Goal: Task Accomplishment & Management: Manage account settings

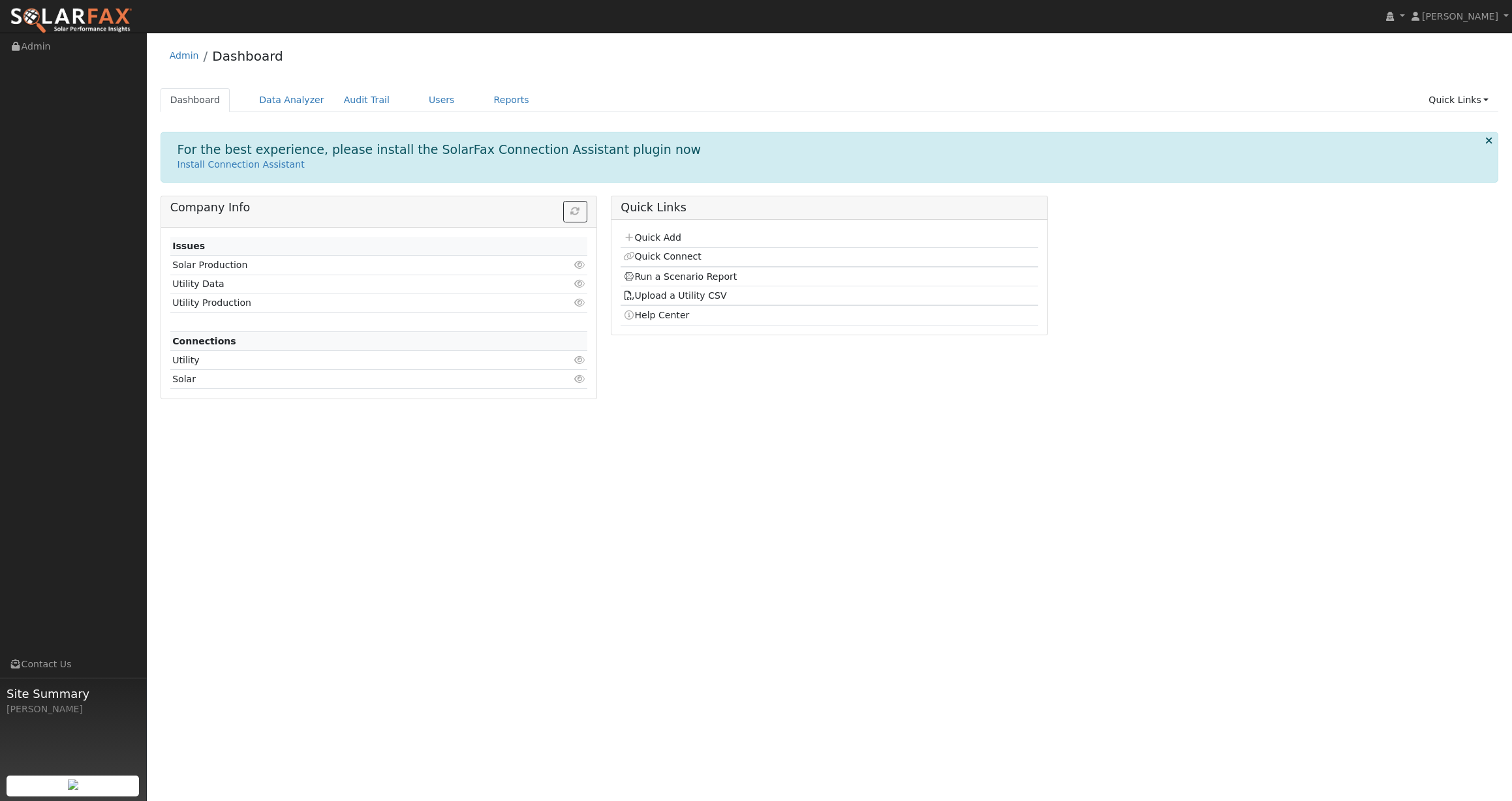
click at [706, 399] on div "Quick Links Quick Add Quick Connect Run a Scenario Report Upload a Utility CSV …" at bounding box center [829, 302] width 451 height 213
click at [419, 90] on link "Users" at bounding box center [441, 100] width 46 height 24
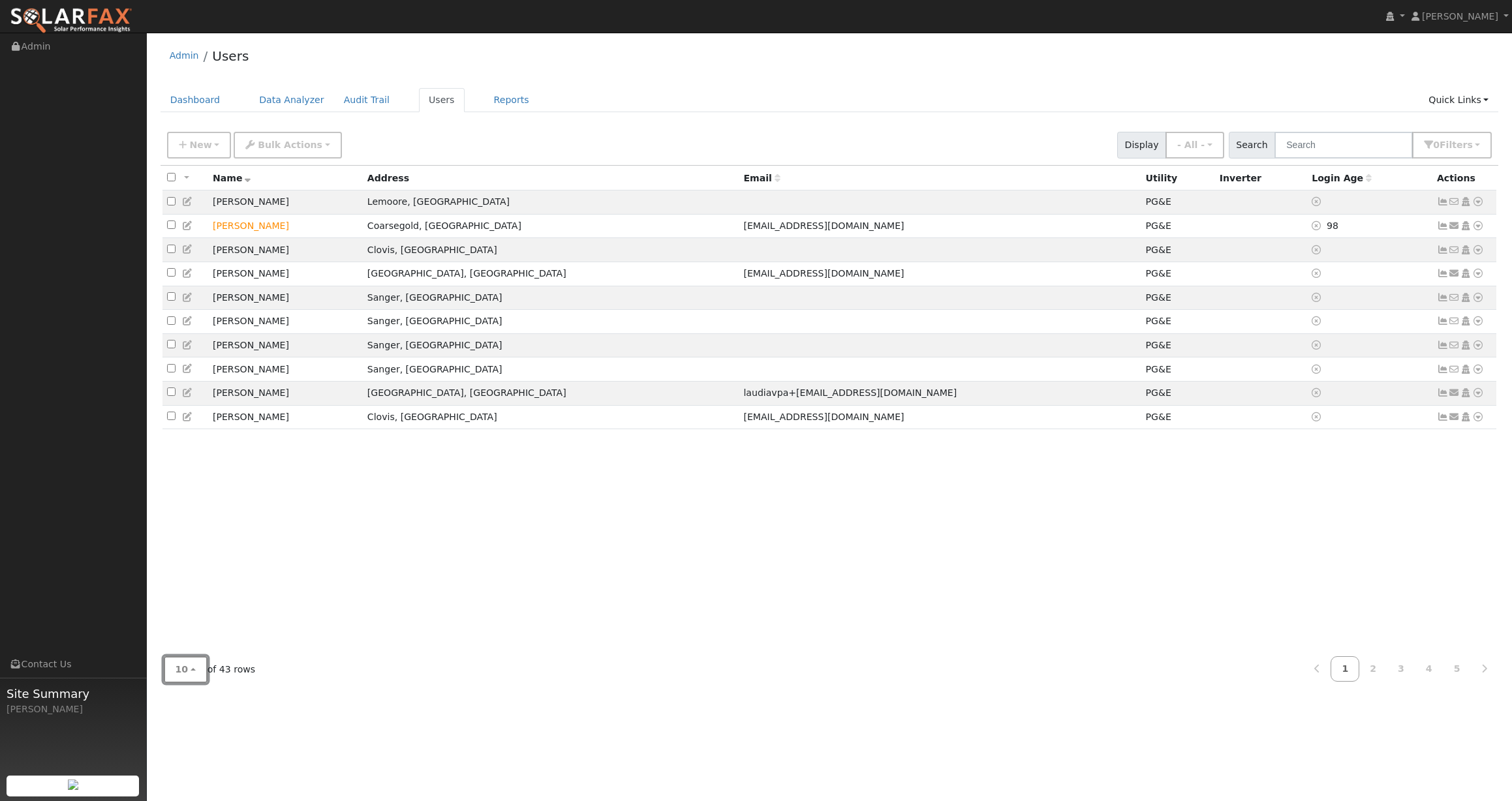
click at [177, 673] on span "10" at bounding box center [182, 670] width 13 height 10
click at [216, 639] on link "100" at bounding box center [210, 640] width 91 height 18
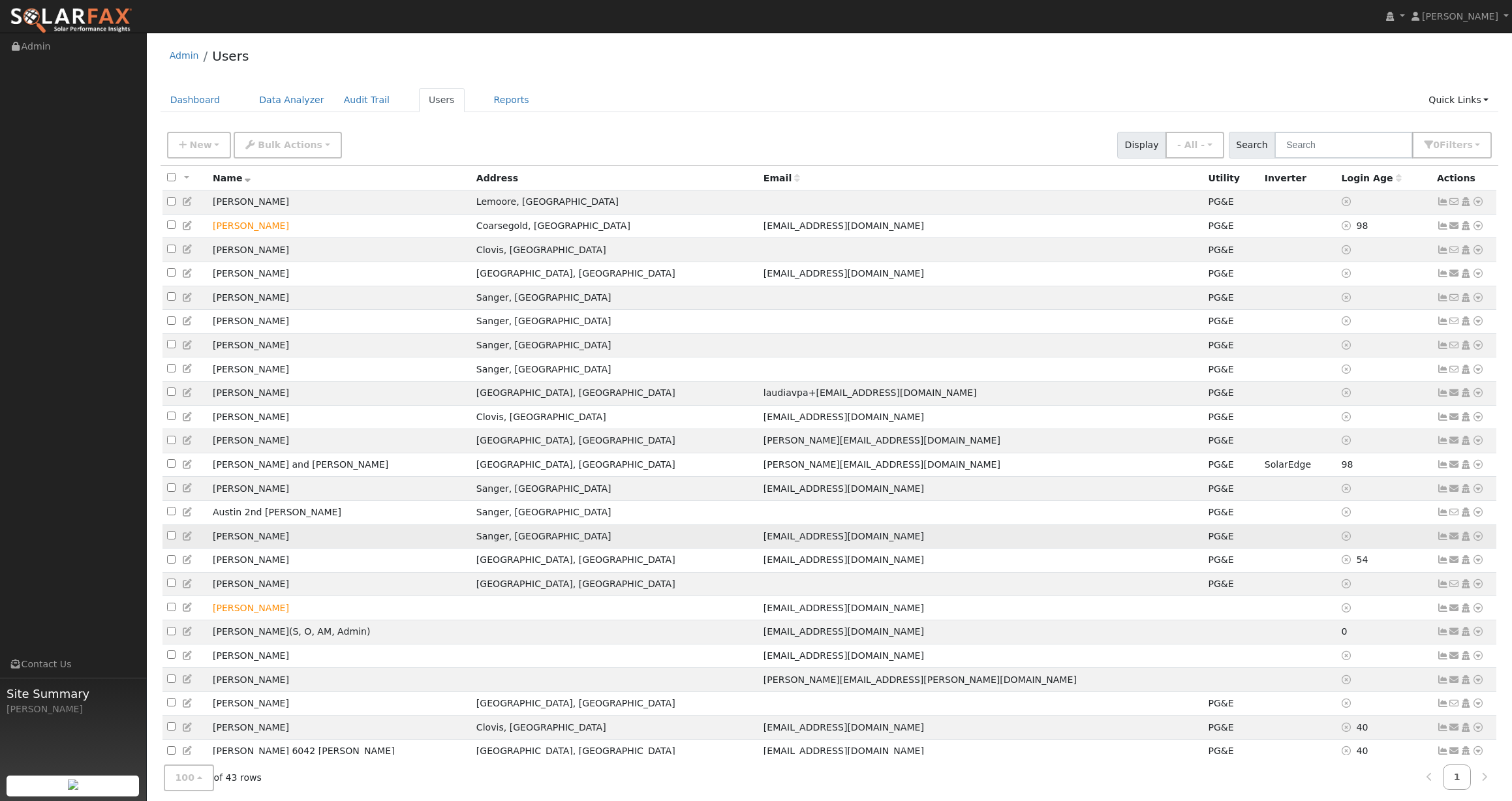
click at [1475, 541] on icon at bounding box center [1478, 536] width 12 height 9
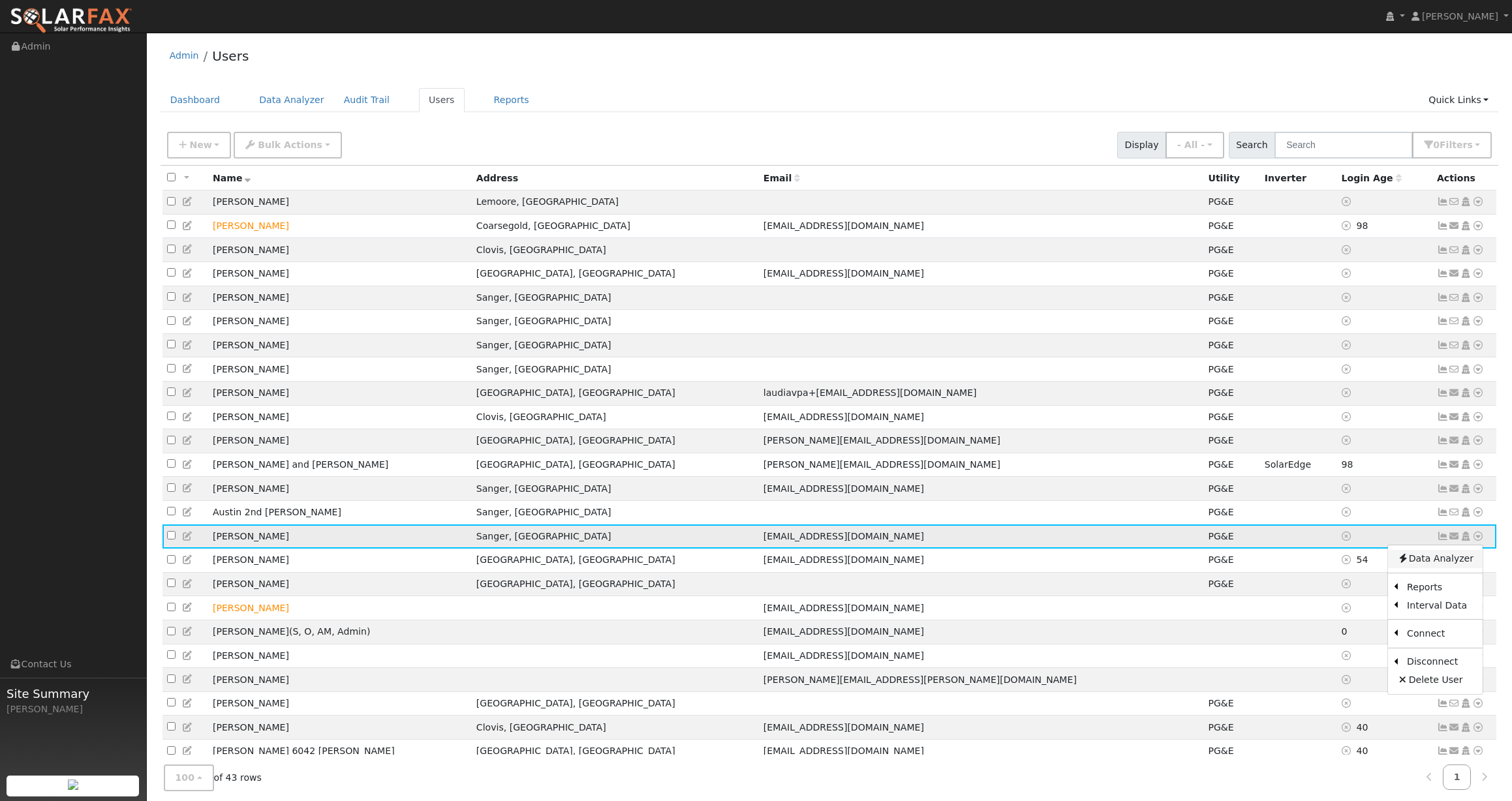
click at [1456, 567] on link "Data Analyzer" at bounding box center [1435, 559] width 94 height 18
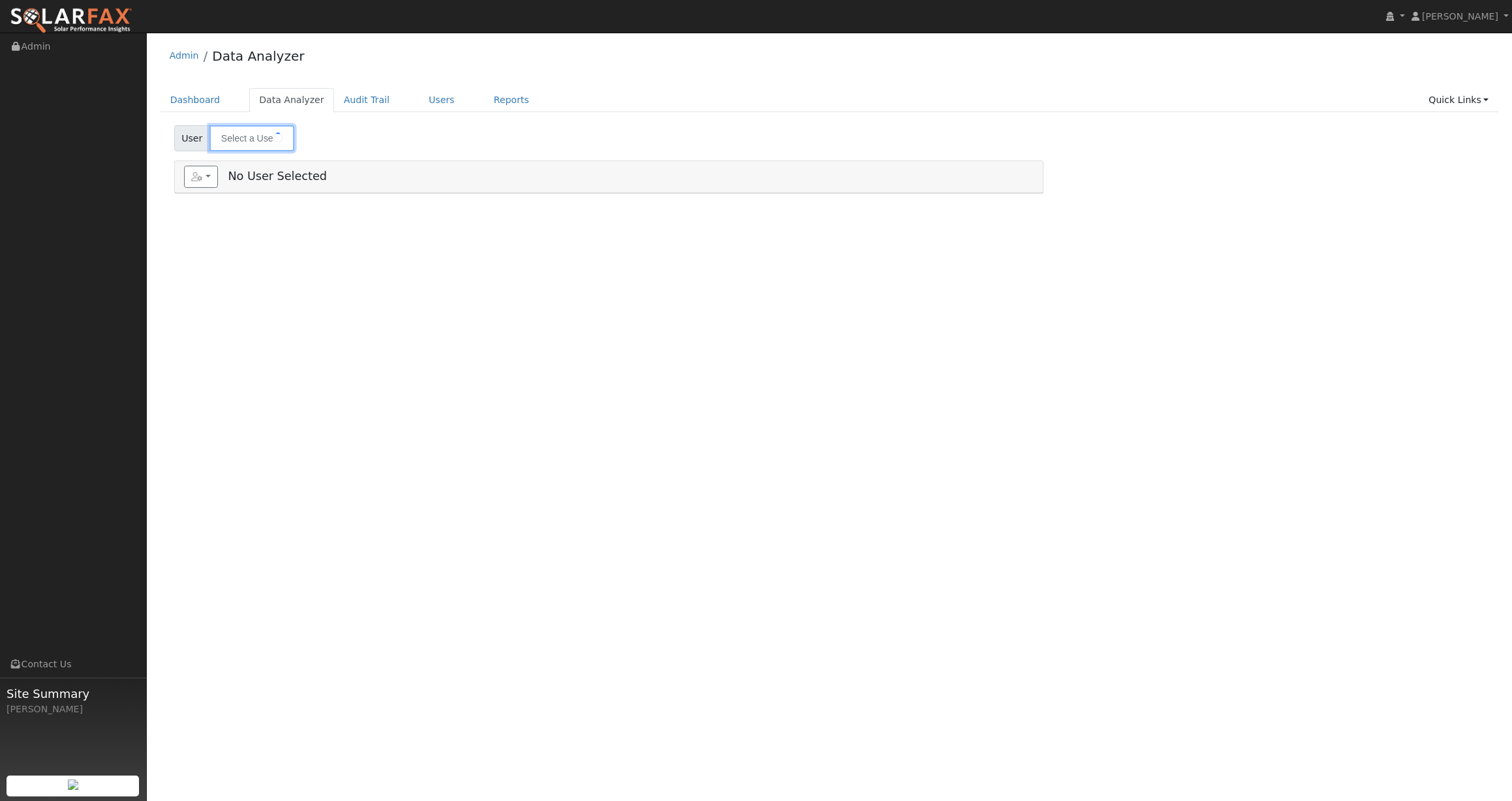
type input "[PERSON_NAME]"
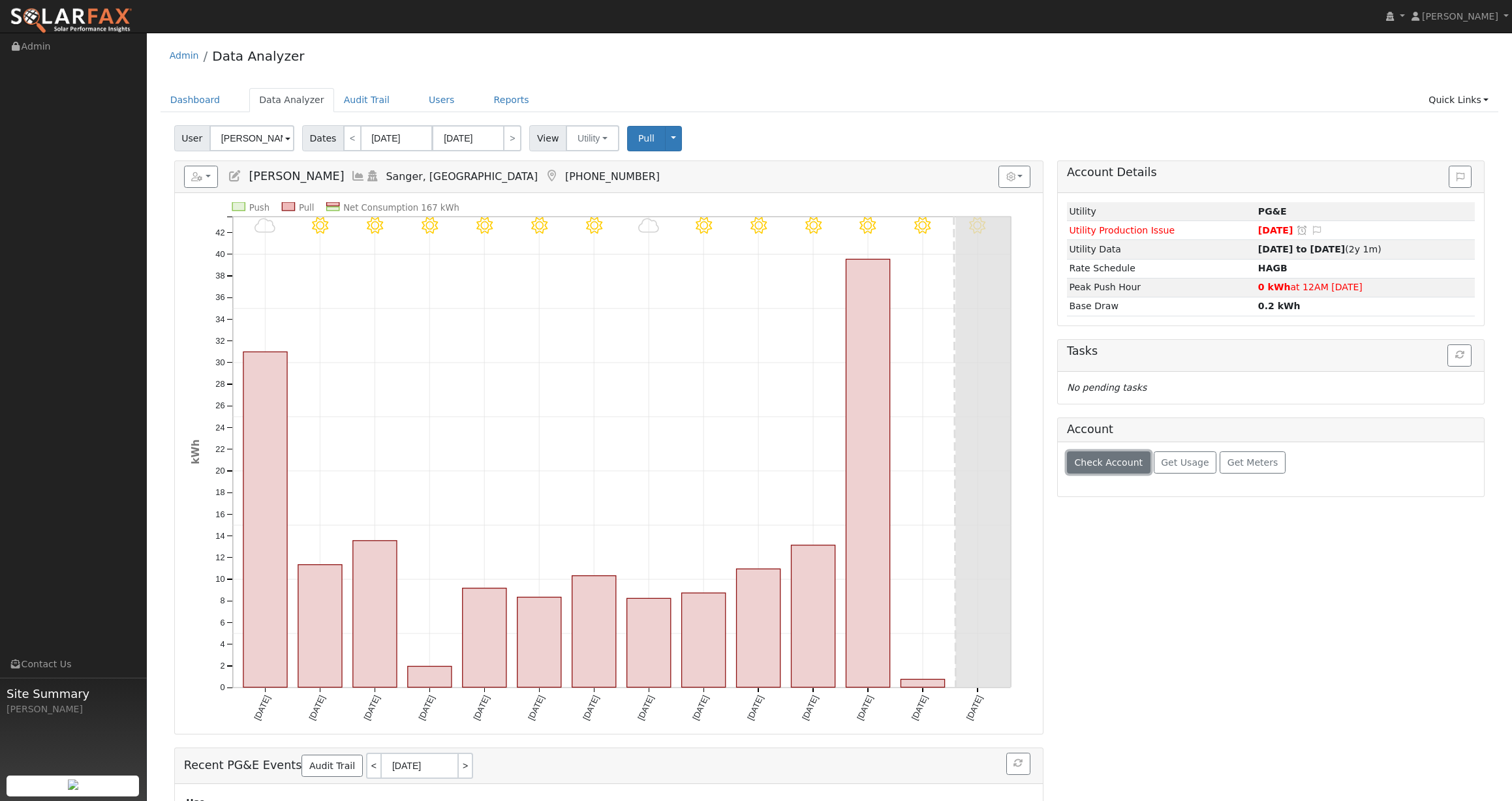
click at [1110, 468] on span "Check Account" at bounding box center [1108, 462] width 69 height 10
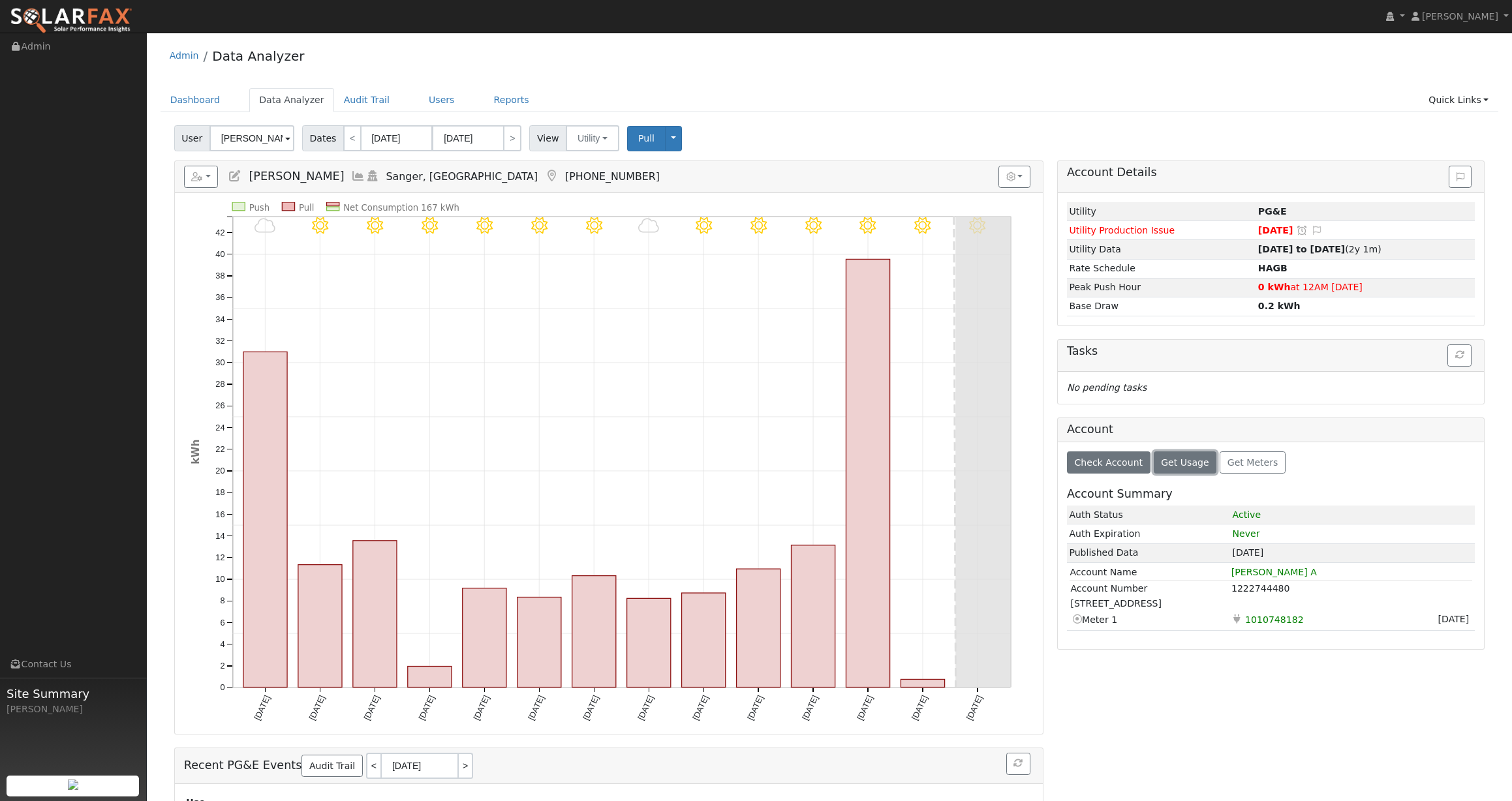
click at [1183, 463] on span "Get Usage" at bounding box center [1184, 462] width 48 height 10
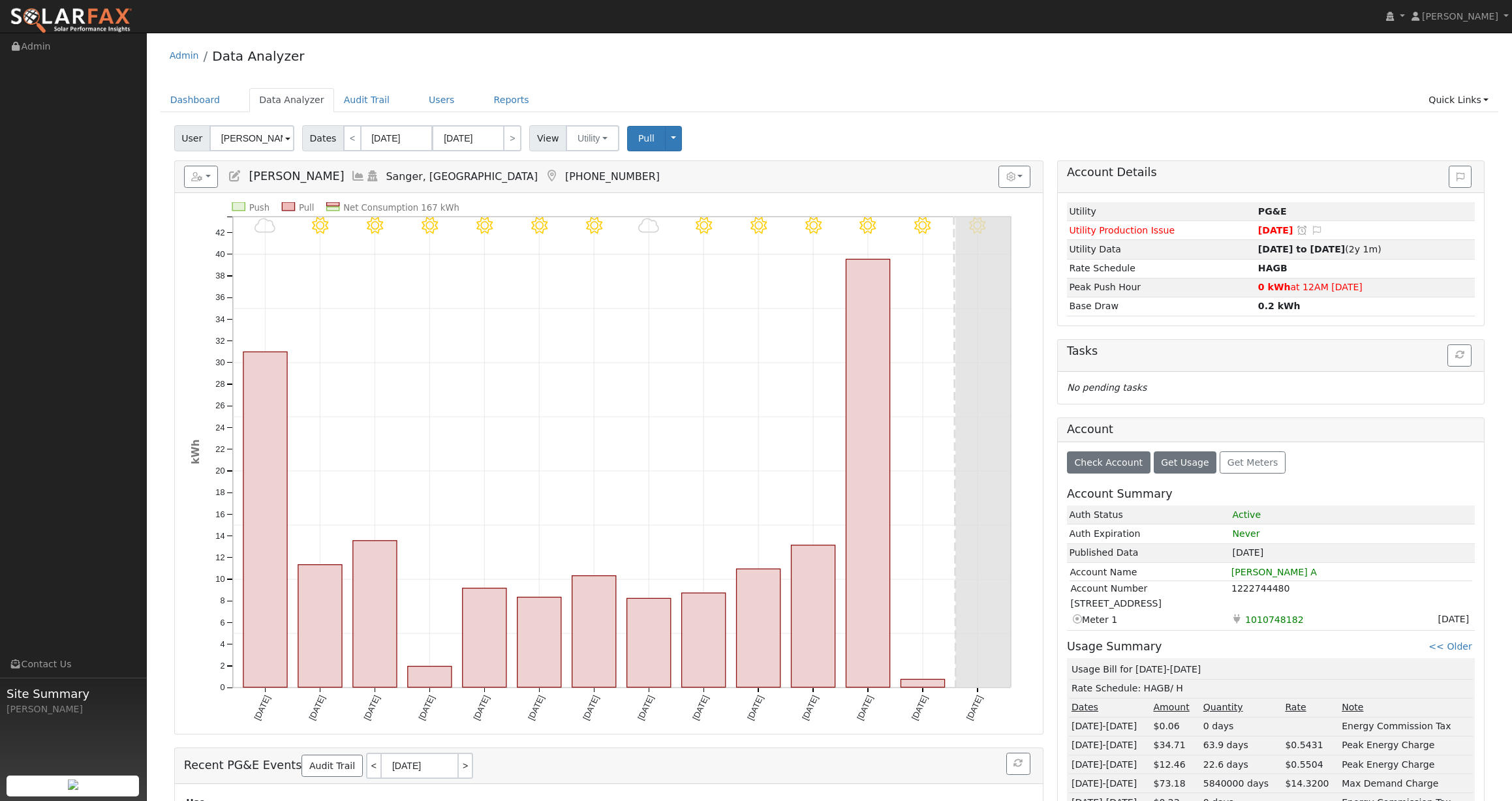
click at [1186, 142] on div "User Cody Herzog Account Default Account Default Account 13846 E Ashlan Ave, Sa…" at bounding box center [829, 136] width 1316 height 31
click at [1203, 126] on div "User Cody Herzog Account Default Account Default Account 13846 E Ashlan Ave, Sa…" at bounding box center [829, 136] width 1316 height 31
click at [1227, 460] on span "Get Meters" at bounding box center [1252, 462] width 51 height 10
click at [1017, 131] on div "User Cody Herzog Account Default Account Default Account 13846 E Ashlan Ave, Sa…" at bounding box center [829, 136] width 1316 height 31
click at [1457, 92] on link "Quick Links" at bounding box center [1458, 100] width 80 height 24
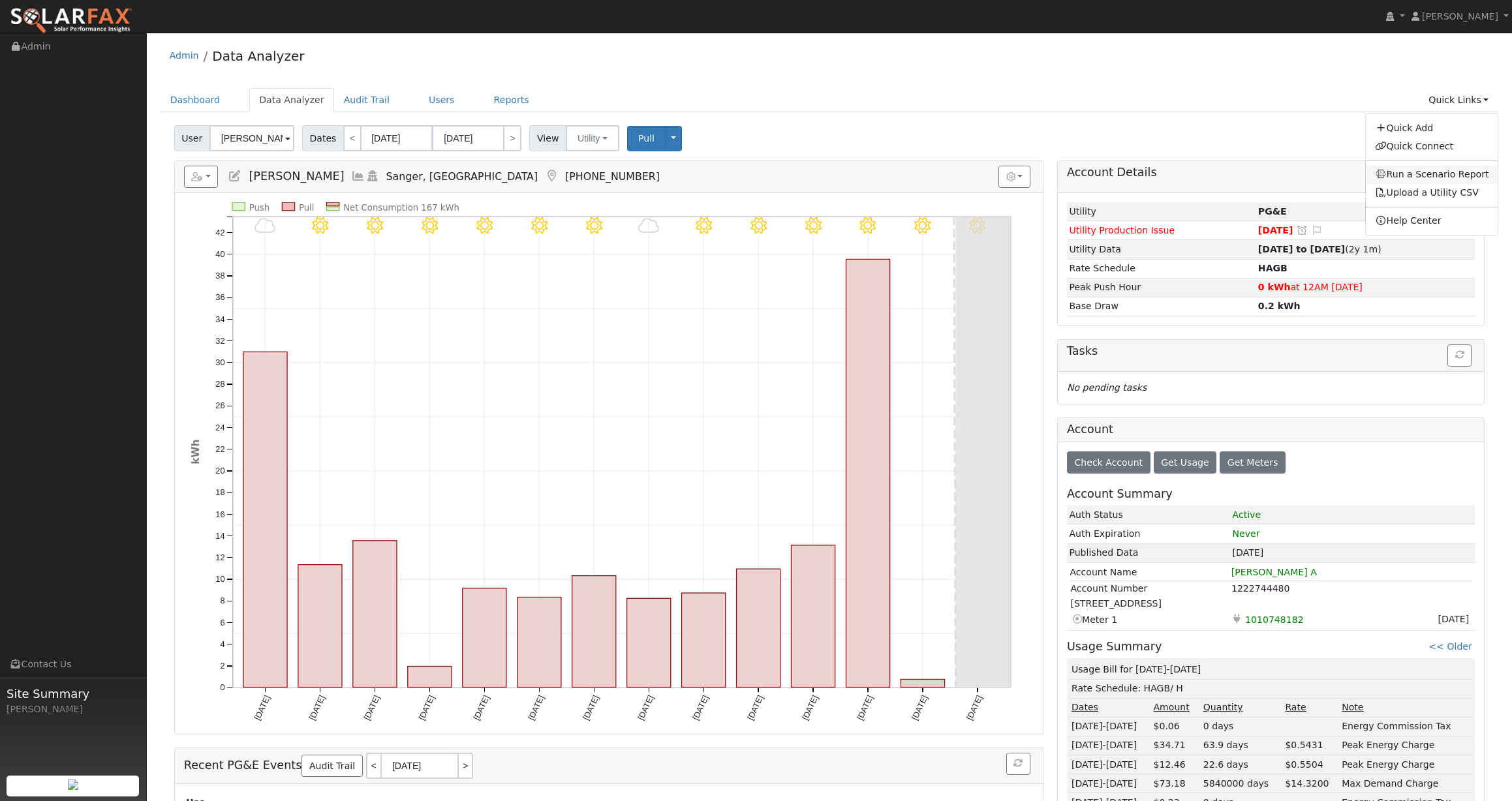
click at [1437, 168] on link "Run a Scenario Report" at bounding box center [1432, 174] width 132 height 18
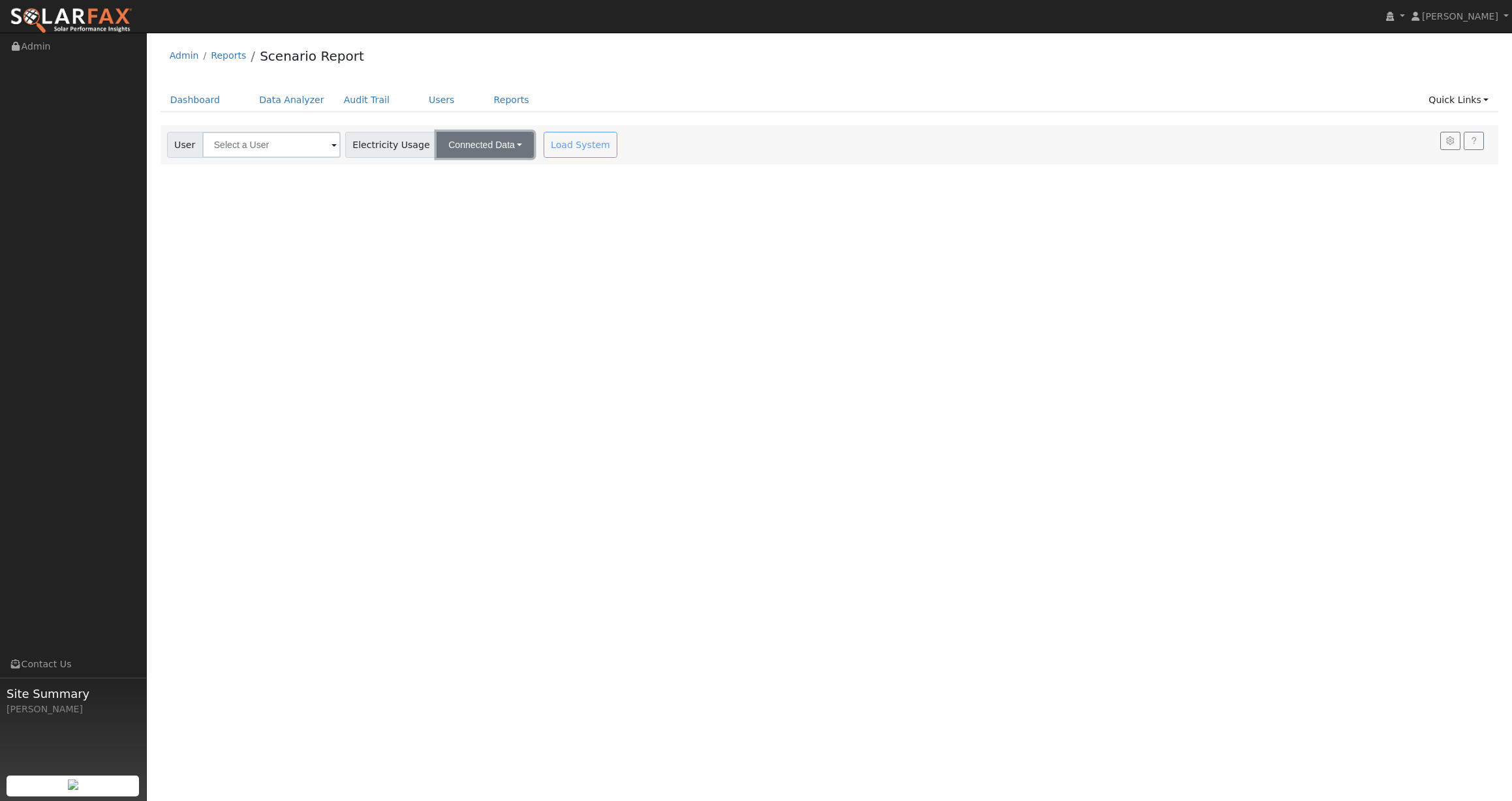
click at [487, 143] on button "Connected Data" at bounding box center [485, 145] width 97 height 26
click at [545, 145] on div "Load System" at bounding box center [582, 145] width 82 height 26
click at [300, 145] on input "text" at bounding box center [271, 145] width 138 height 26
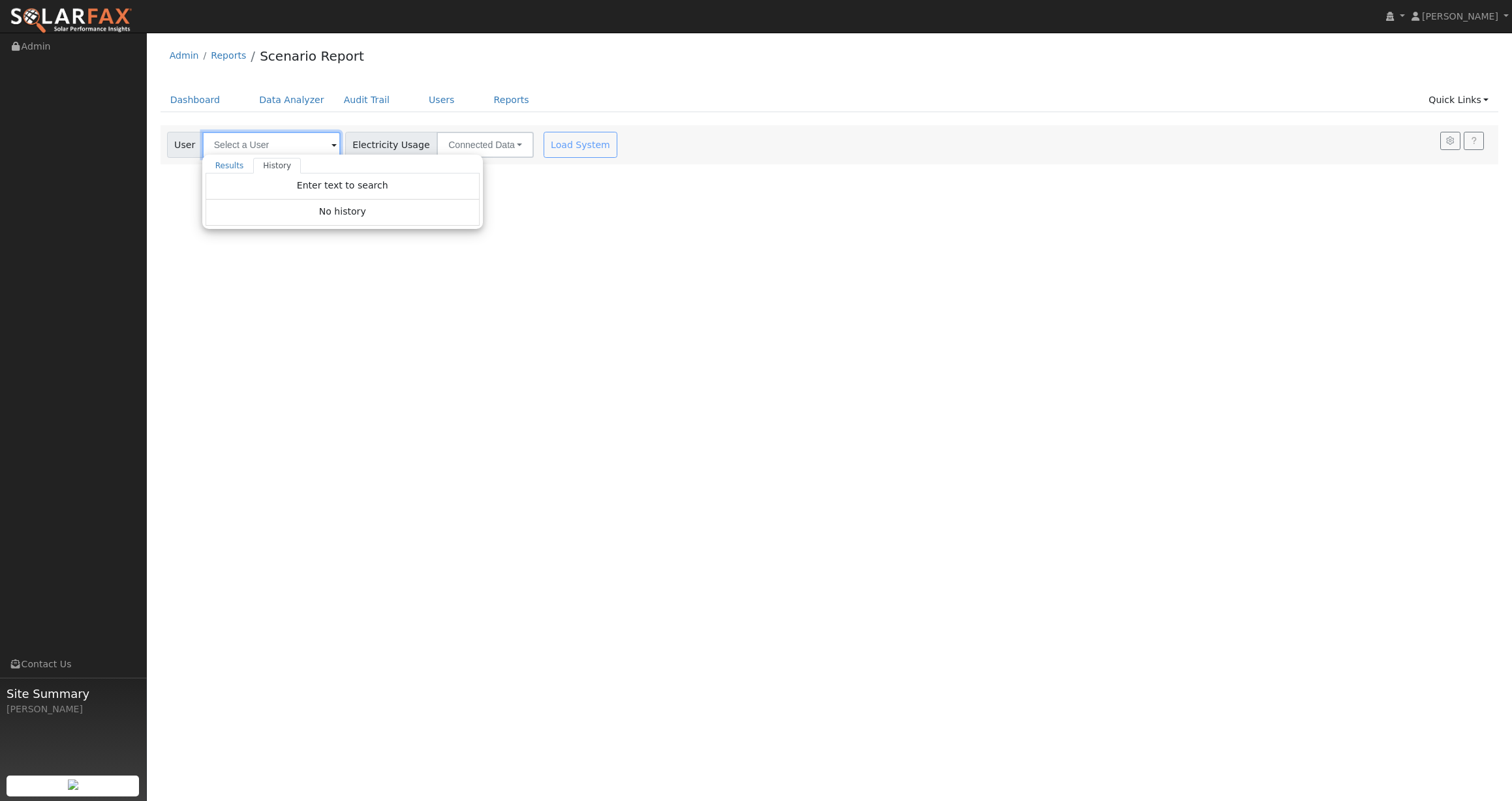
click at [300, 145] on input "text" at bounding box center [271, 145] width 138 height 26
click at [1000, 159] on div "User Results History Enter text to search Enter text to search No history Accou…" at bounding box center [829, 145] width 1339 height 39
click at [187, 52] on link "Admin" at bounding box center [185, 55] width 30 height 10
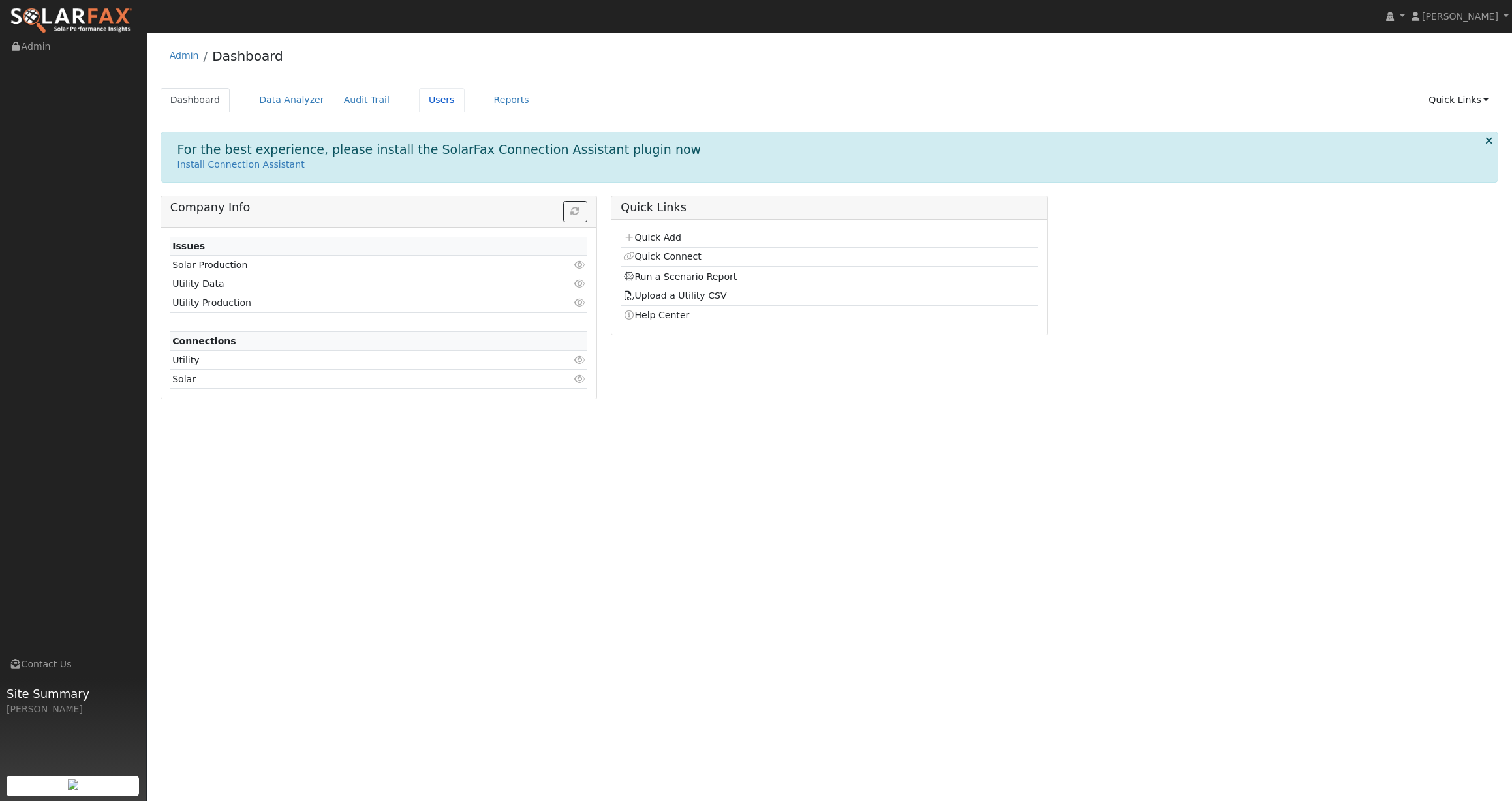
click at [423, 98] on link "Users" at bounding box center [441, 100] width 46 height 24
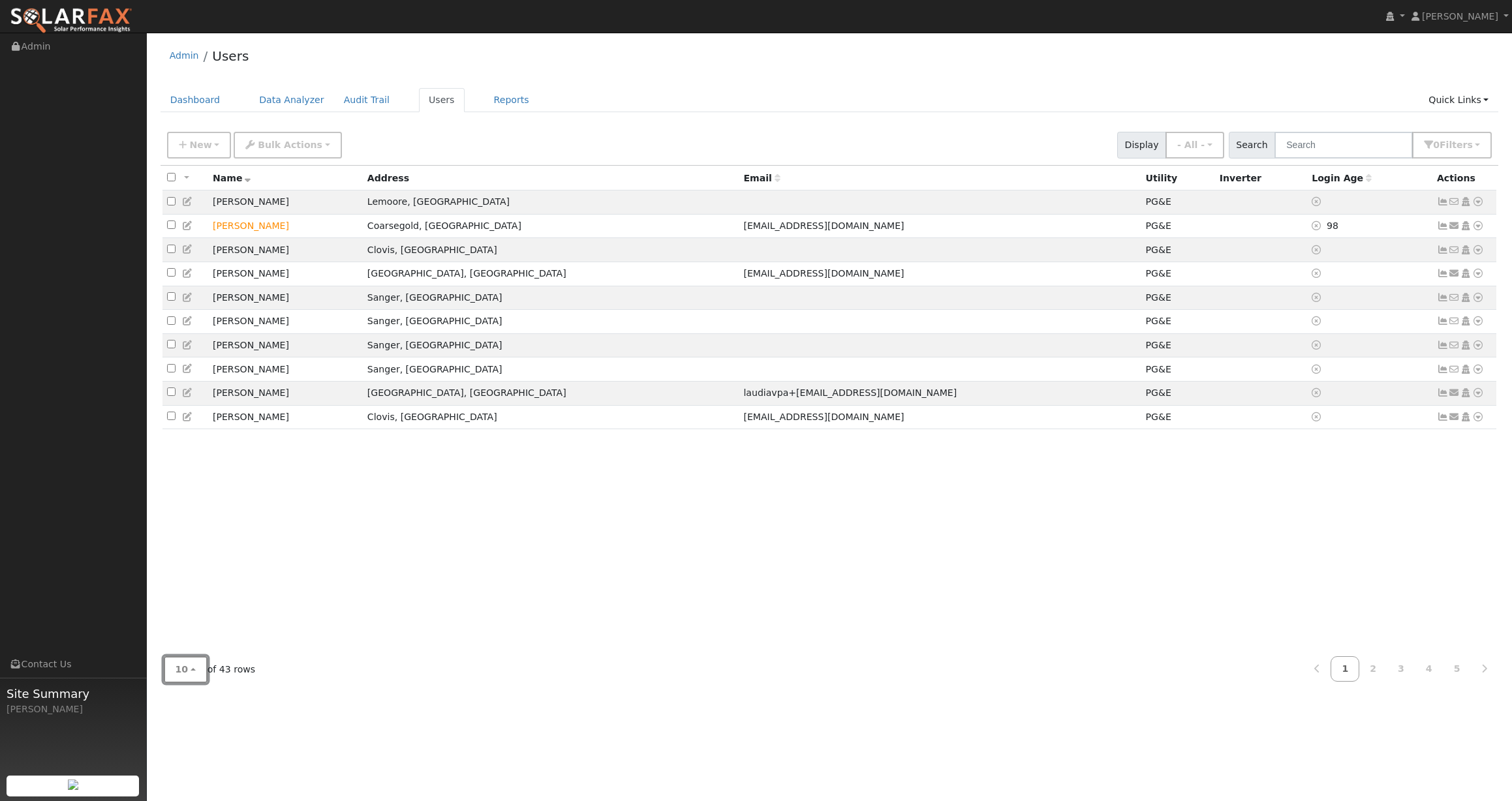
click at [182, 677] on button "10" at bounding box center [185, 670] width 44 height 27
click at [207, 643] on link "100" at bounding box center [210, 640] width 91 height 18
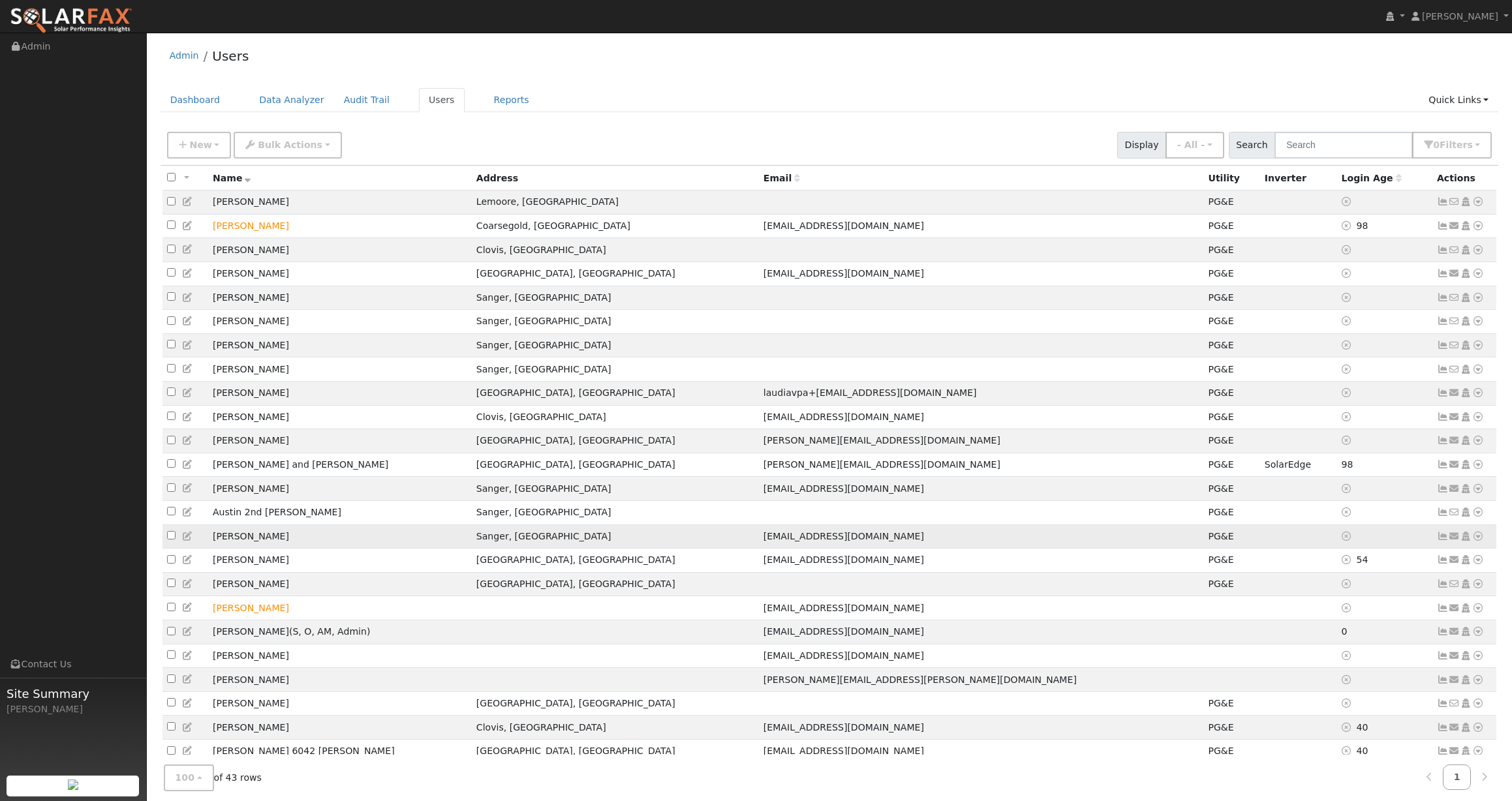
click at [186, 541] on icon at bounding box center [188, 536] width 12 height 9
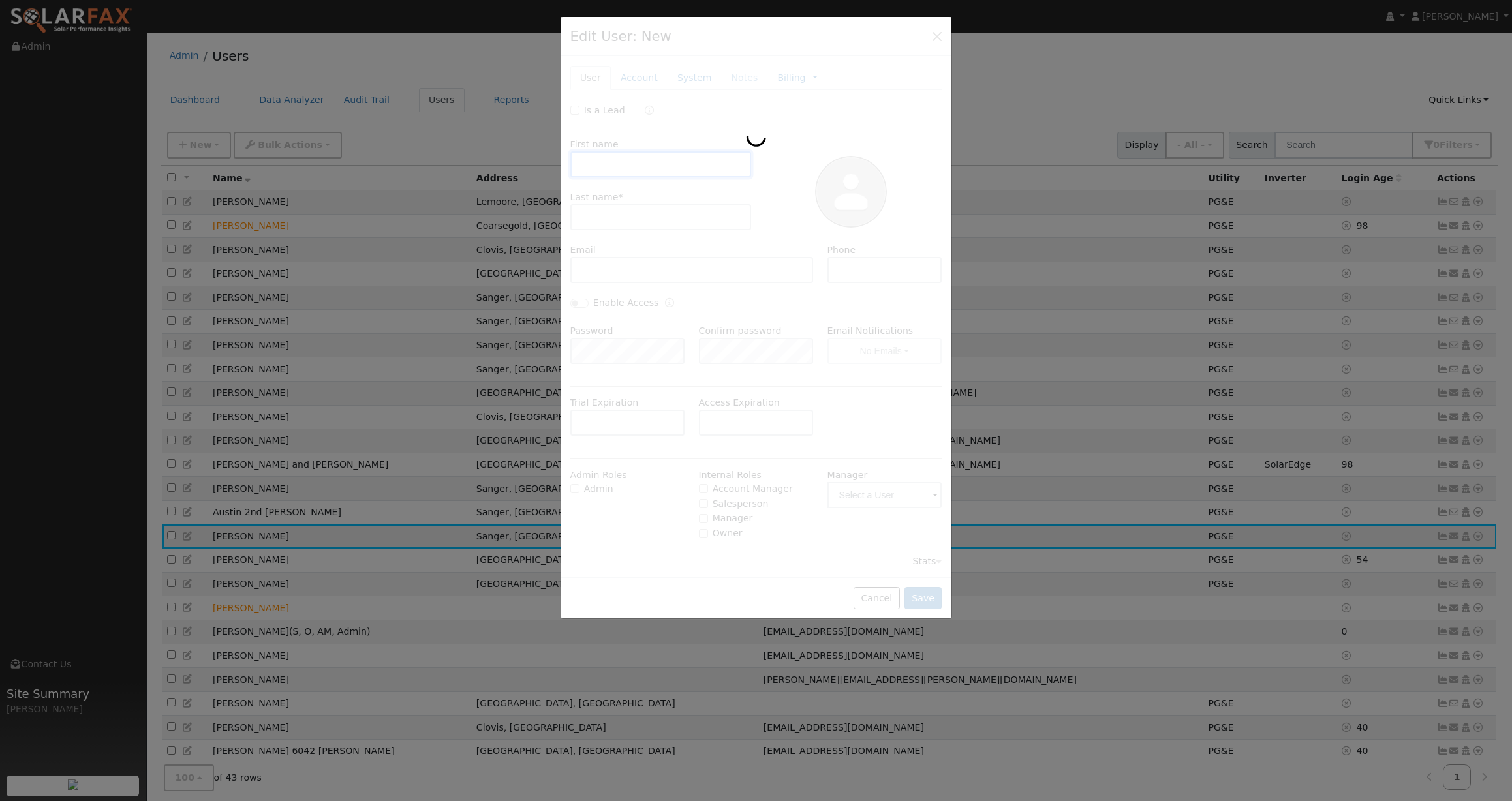
type input "Cody"
type input "Herzog"
type input "codyh@yahoo.com"
type input "559 284 6927"
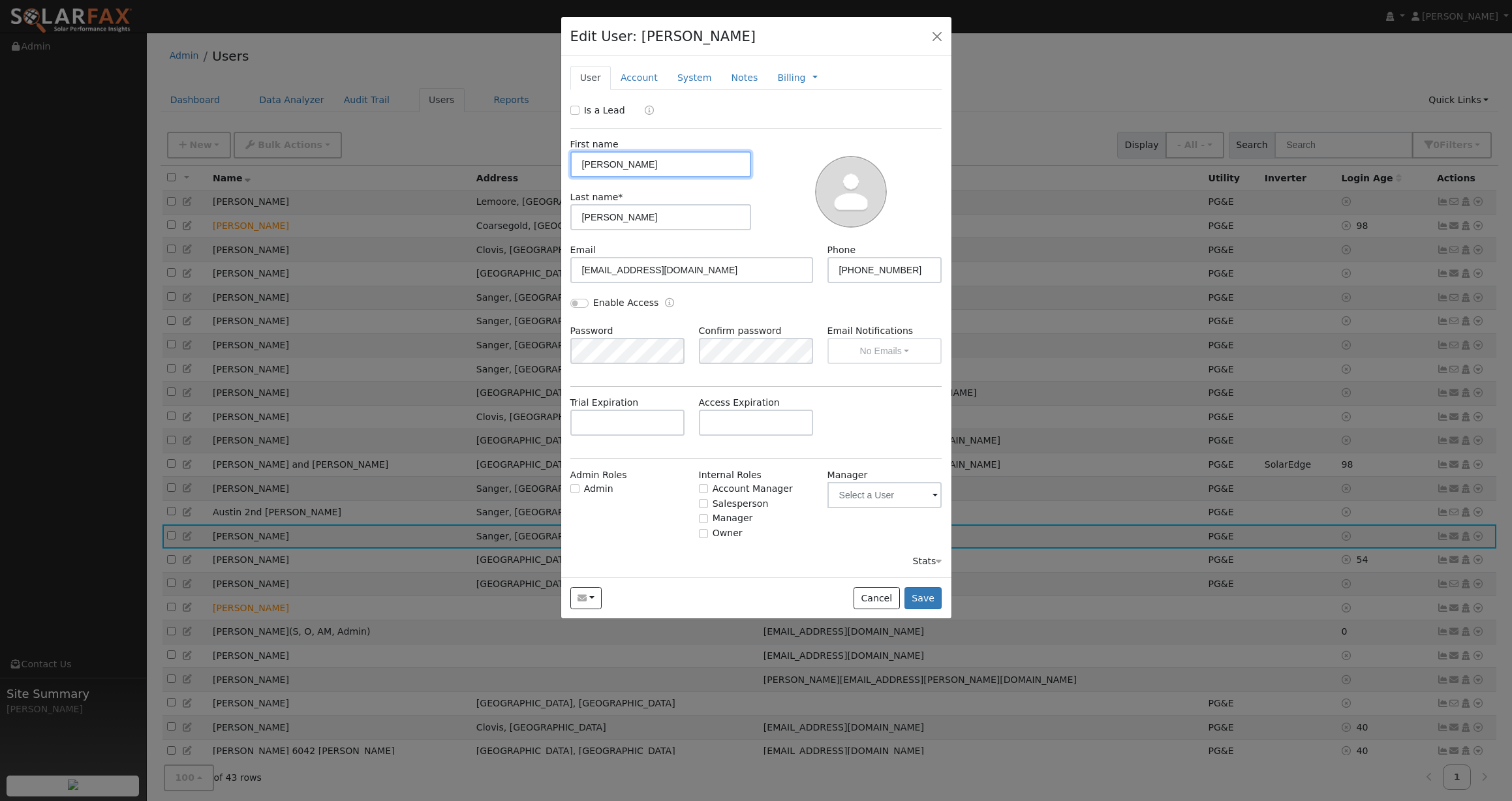
click at [617, 165] on input "Cody" at bounding box center [661, 164] width 182 height 26
click at [616, 165] on input "AG Well 182" at bounding box center [661, 164] width 182 height 26
type input "AG Well -182"
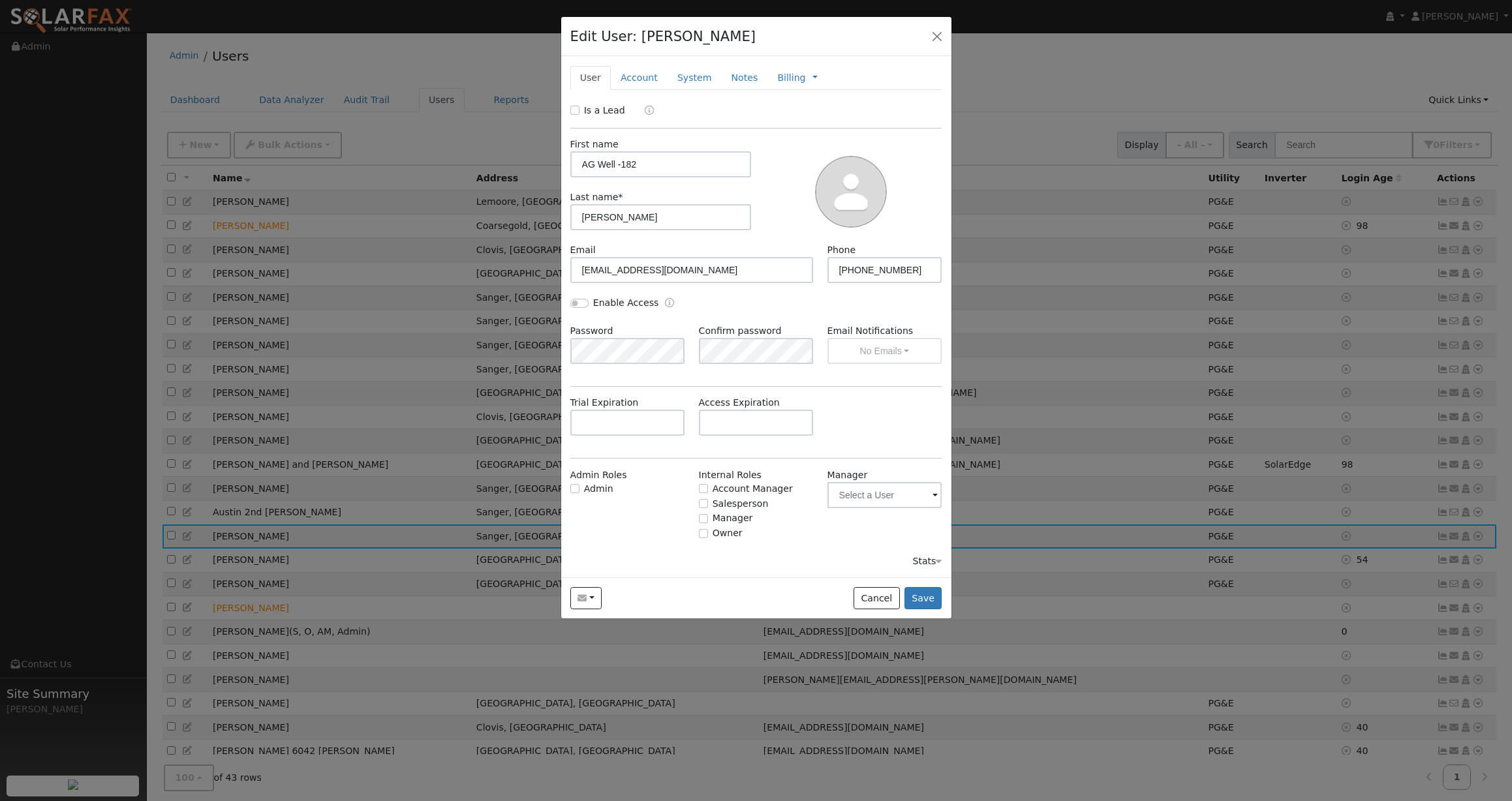
click at [809, 300] on div "Enable Access" at bounding box center [756, 310] width 385 height 28
click at [929, 597] on button "Save" at bounding box center [923, 598] width 38 height 22
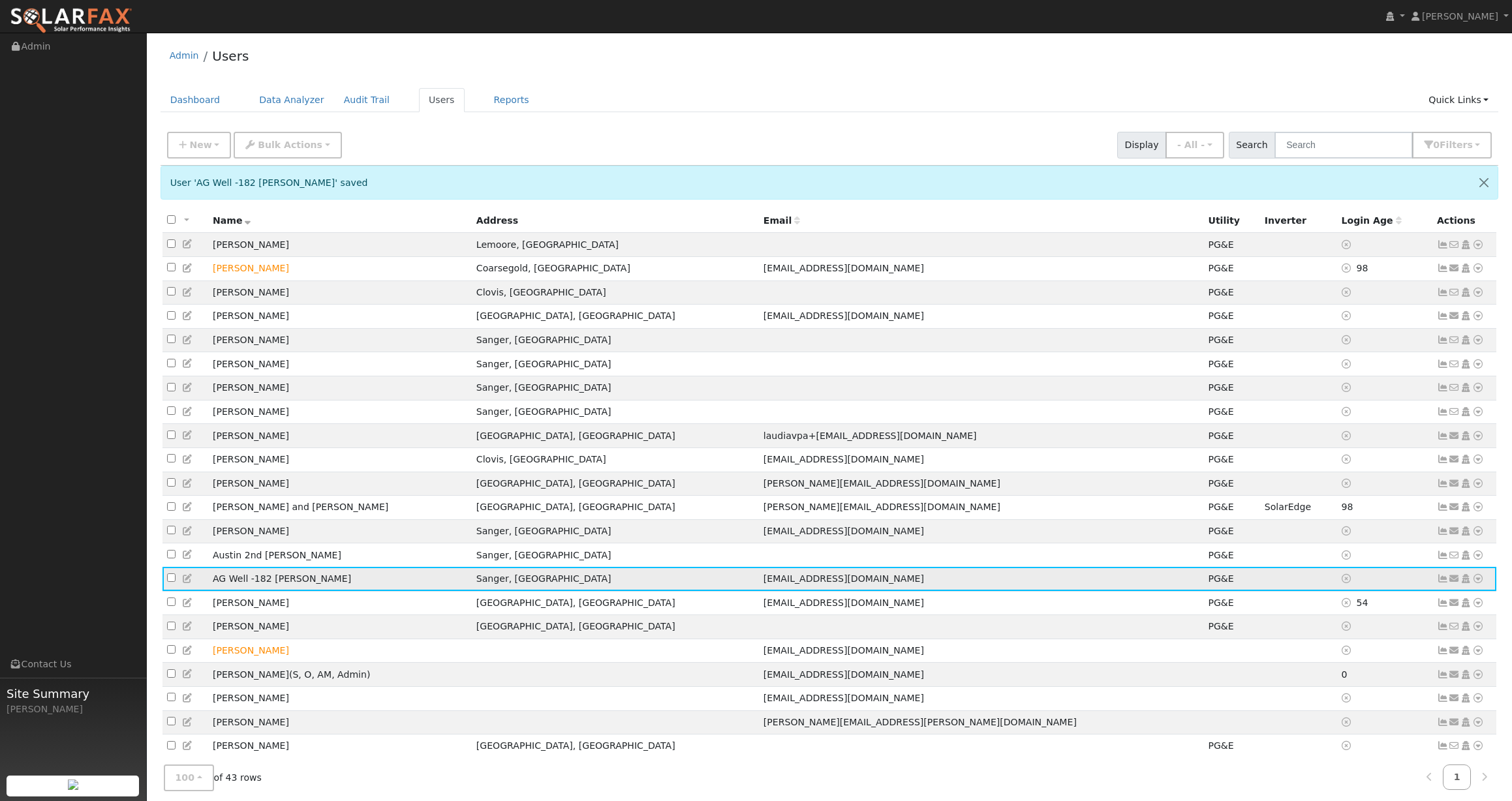
click at [1477, 583] on icon at bounding box center [1478, 579] width 12 height 9
click at [1341, 640] on link "Scenario" at bounding box center [1339, 630] width 97 height 18
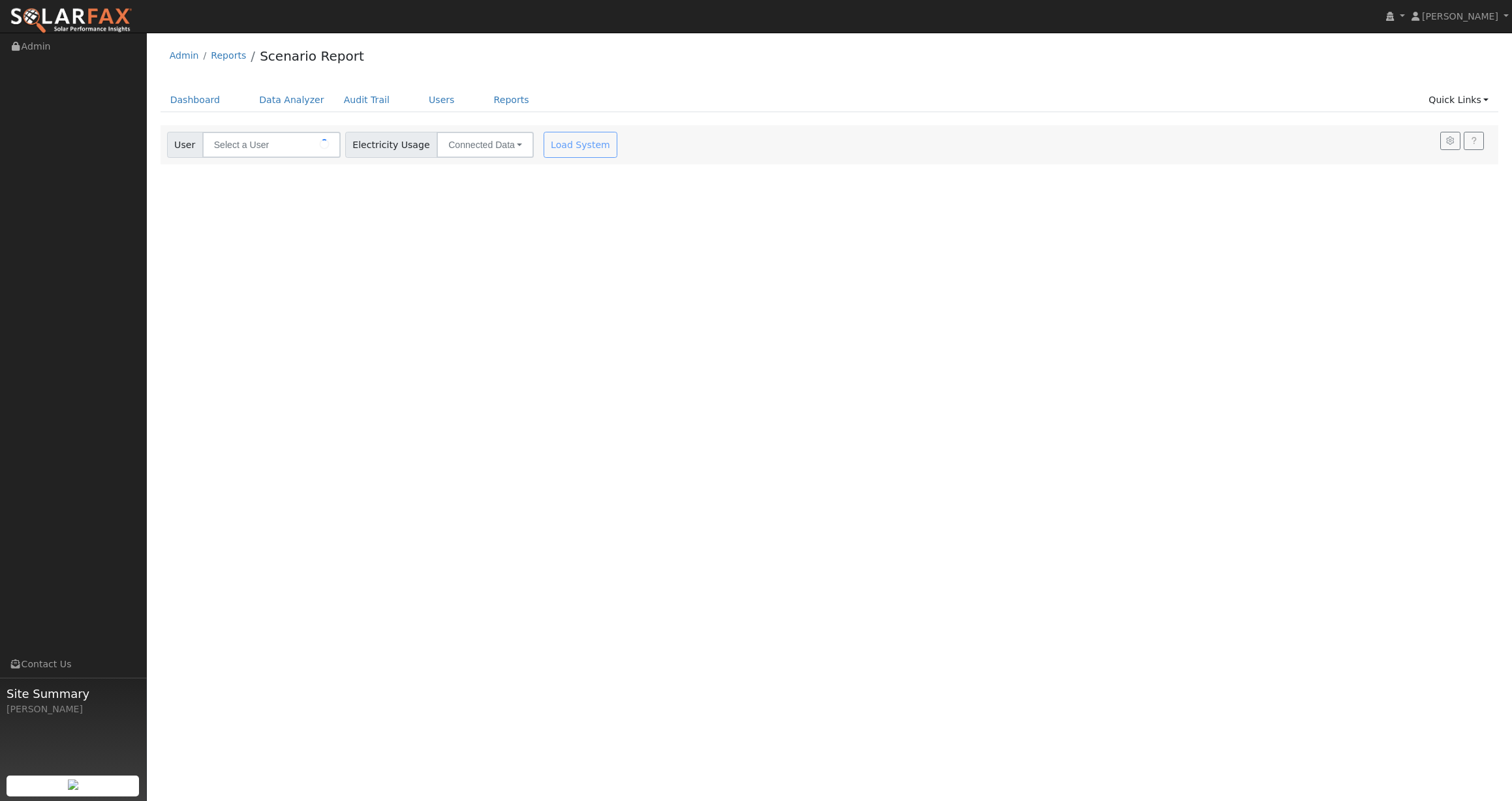
type input "AG Well -182 [PERSON_NAME]"
click at [642, 250] on div "User Profile First name Last name Email Email Notifications No Emails No Emails…" at bounding box center [829, 416] width 1365 height 769
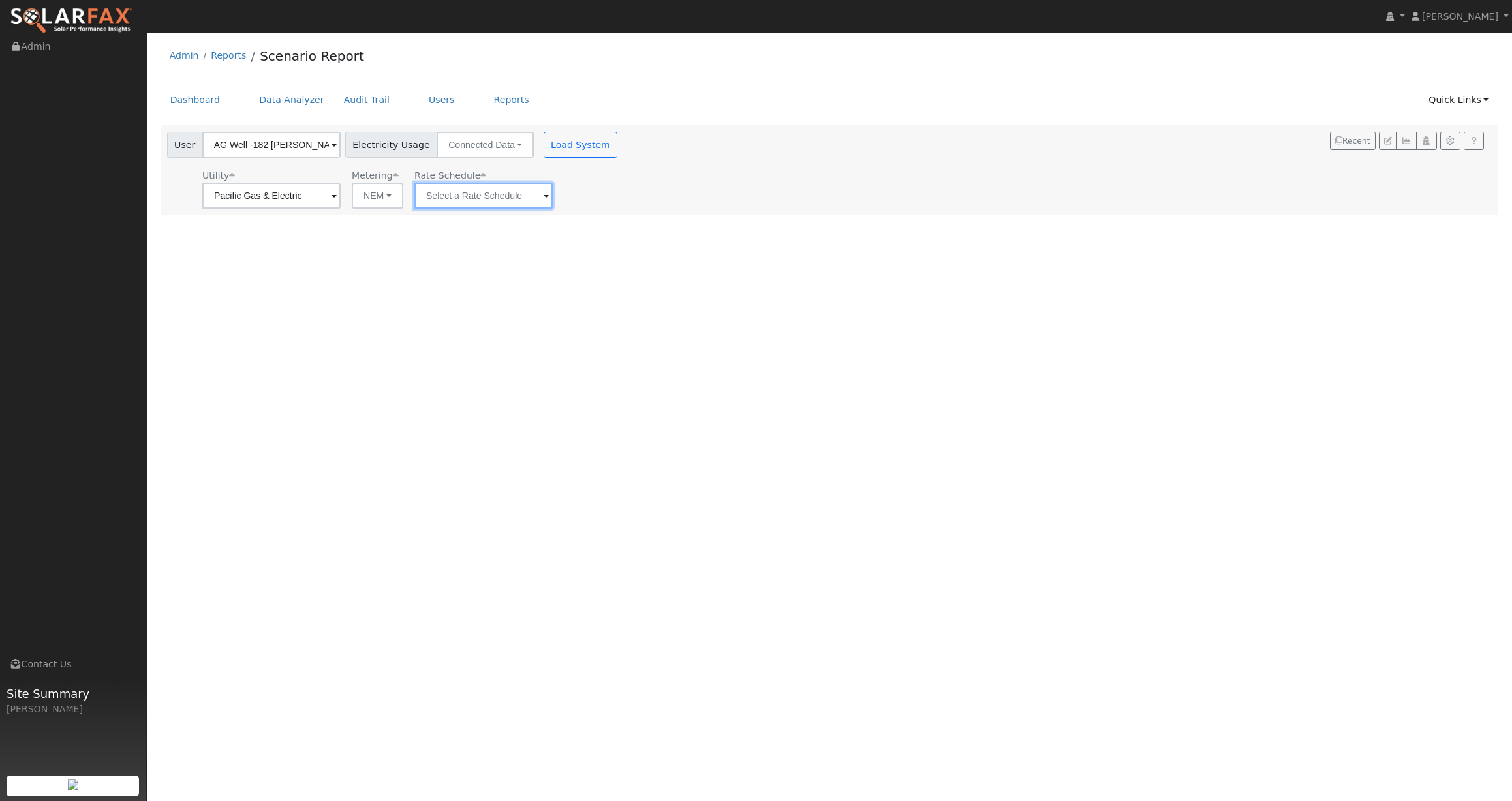
click at [495, 193] on input "text" at bounding box center [483, 195] width 138 height 26
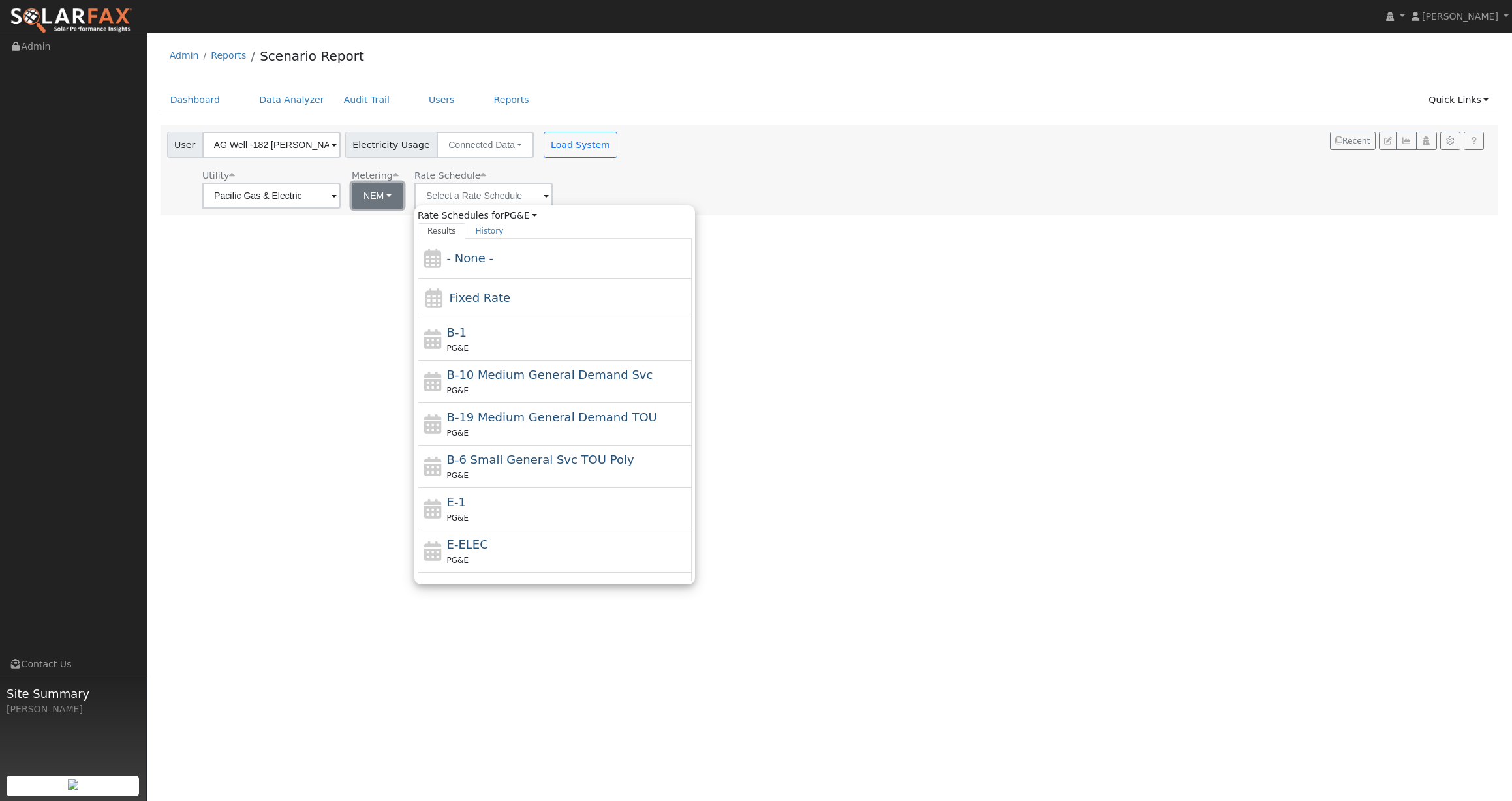
click at [367, 195] on button "NEM" at bounding box center [377, 195] width 52 height 26
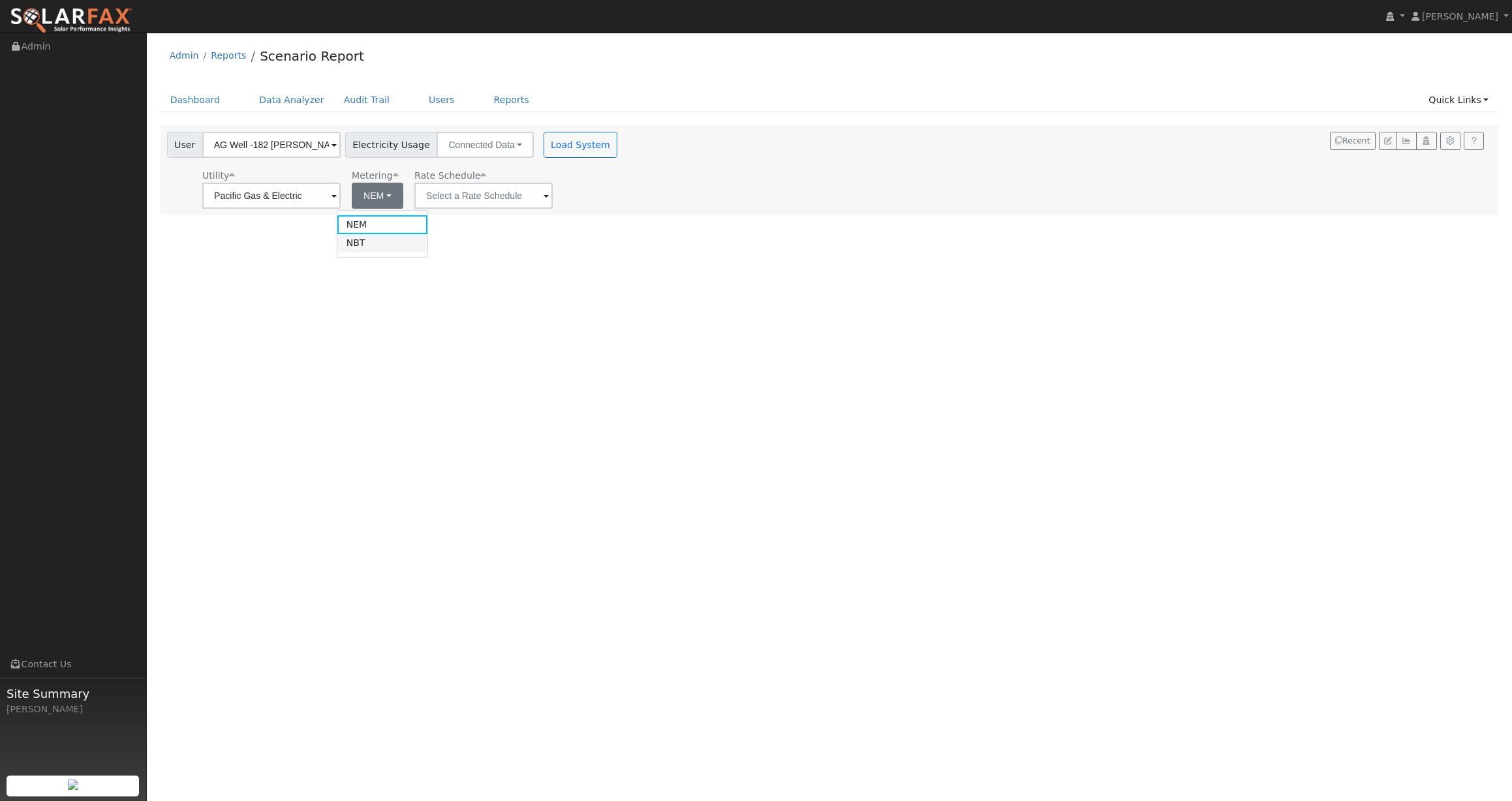
click at [365, 246] on link "NBT" at bounding box center [382, 243] width 91 height 18
click at [497, 199] on input "E-ELEC" at bounding box center [481, 195] width 138 height 26
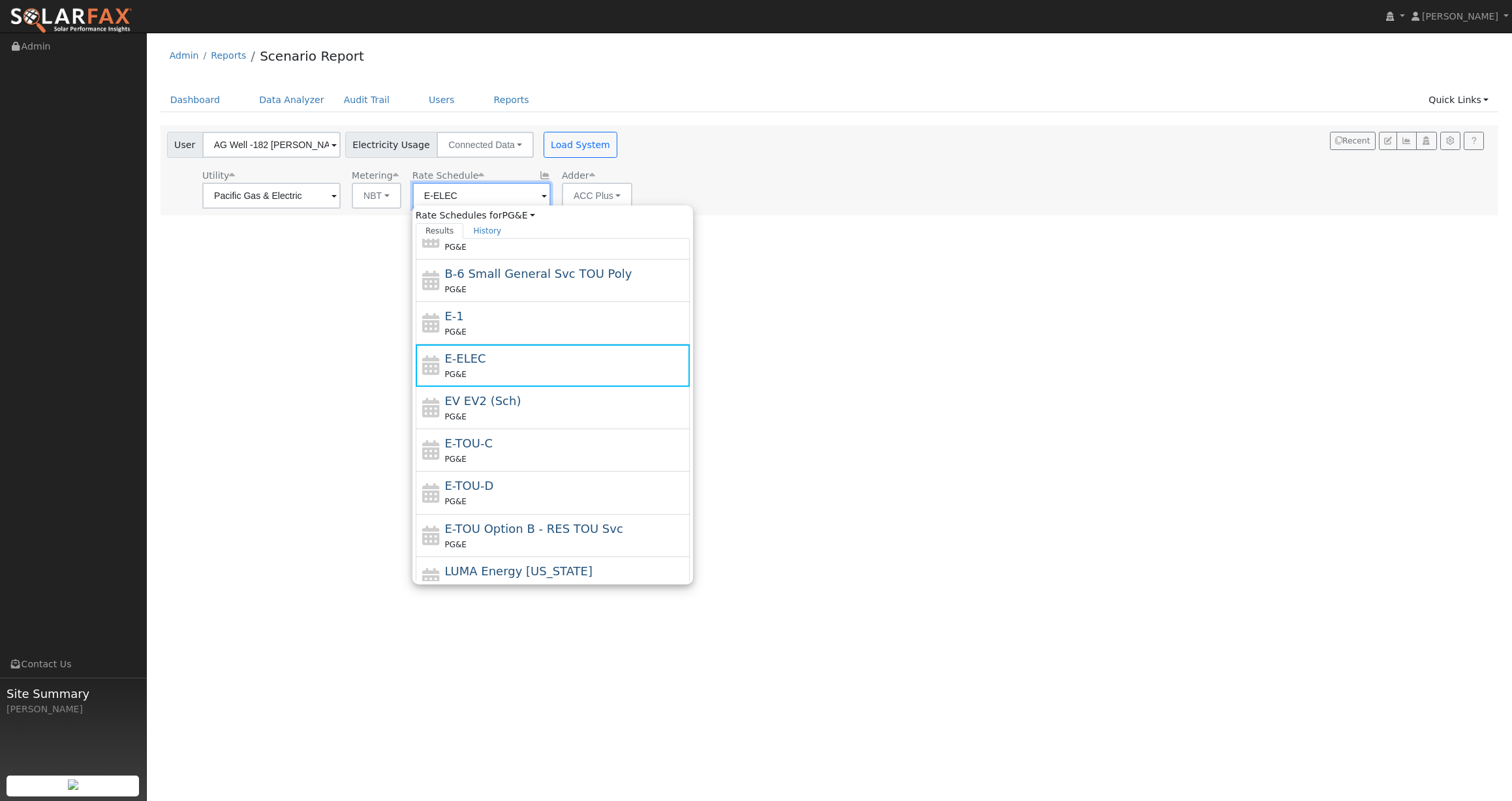
scroll to position [227, 0]
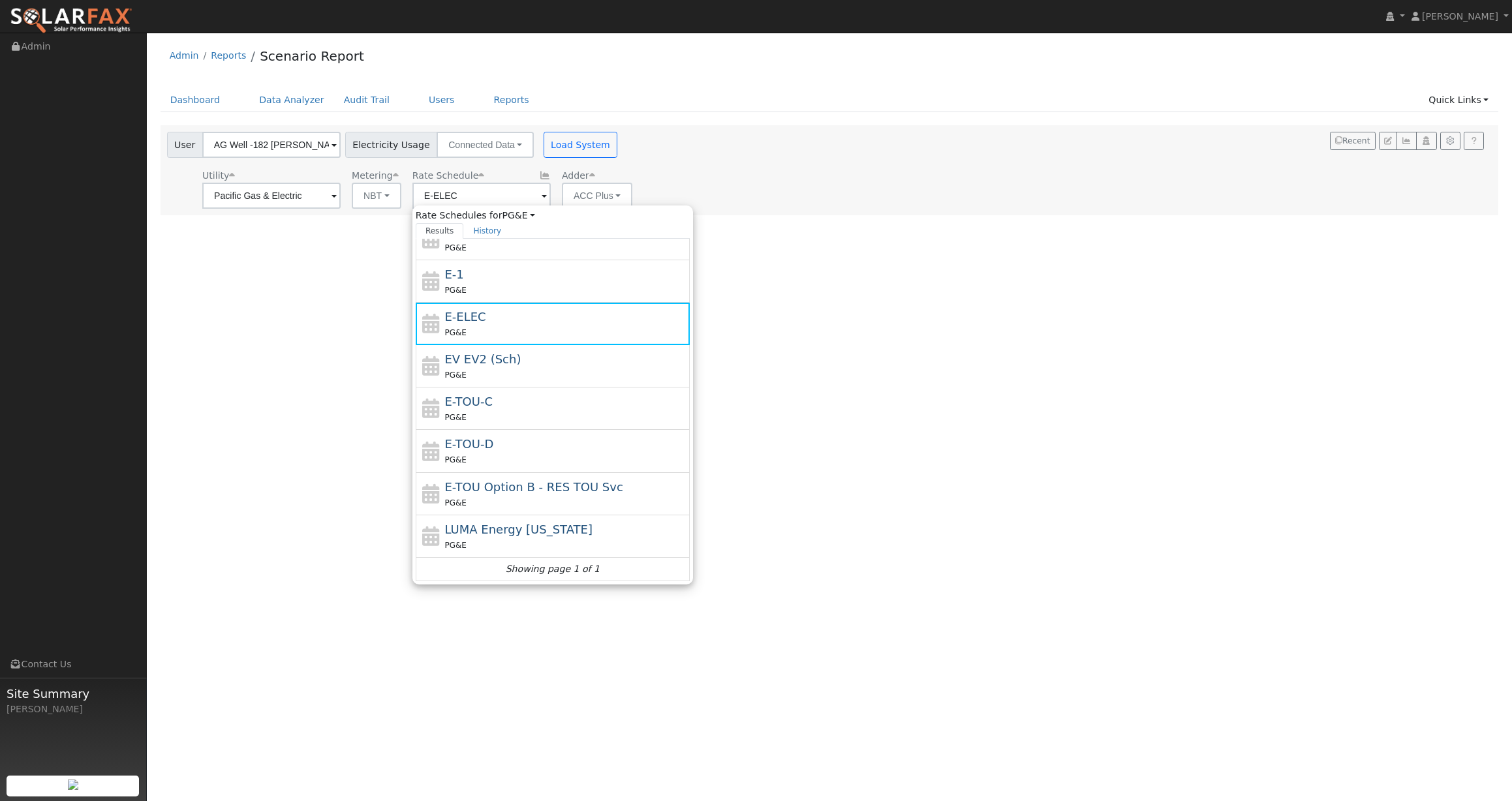
click at [507, 571] on icon "Showing page 1 of 1" at bounding box center [552, 569] width 94 height 14
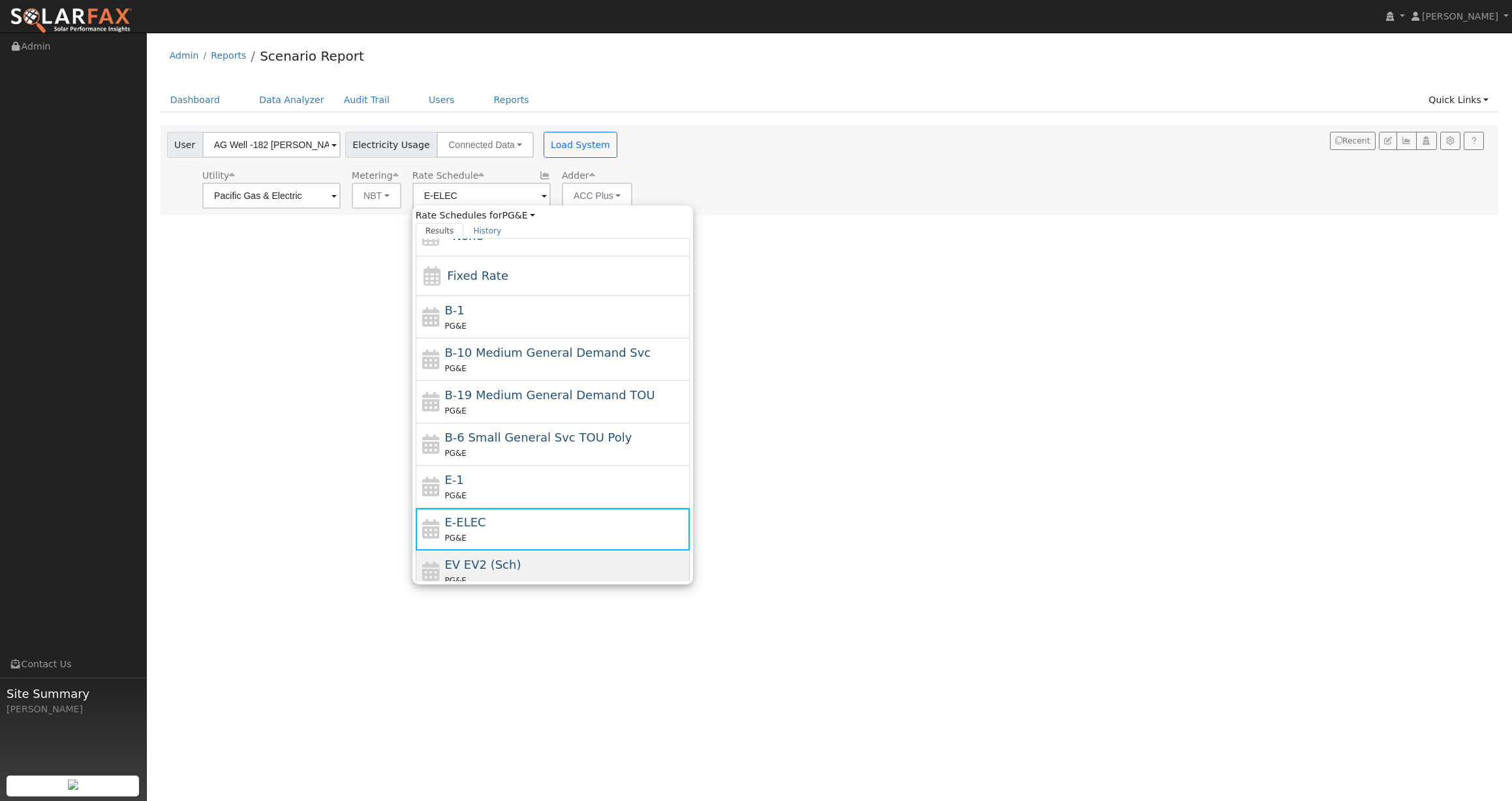
scroll to position [0, 0]
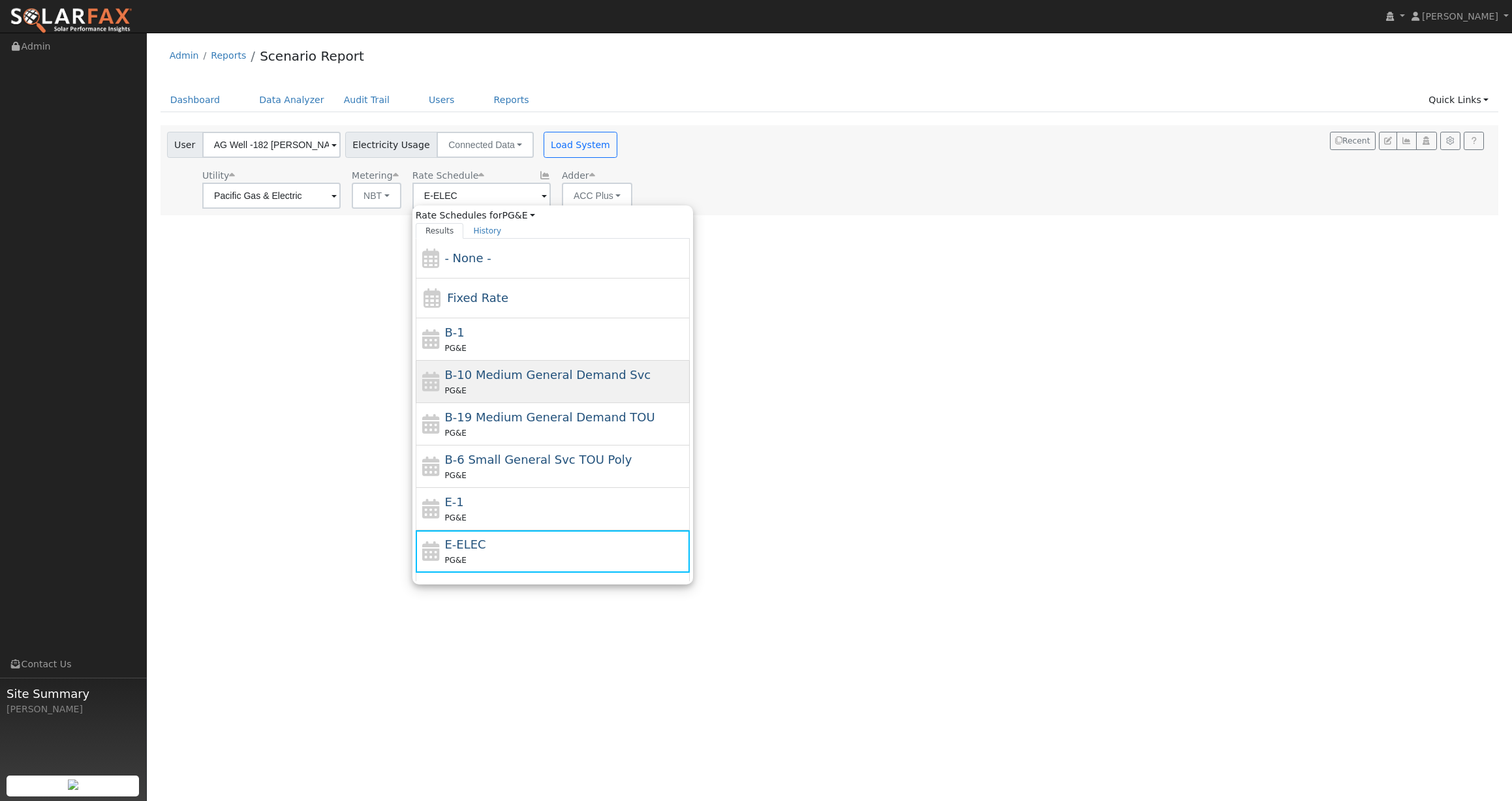
click at [484, 376] on span "B-10 Medium General Demand Svc" at bounding box center [547, 374] width 206 height 14
type input "B-10 Medium General Demand Svc"
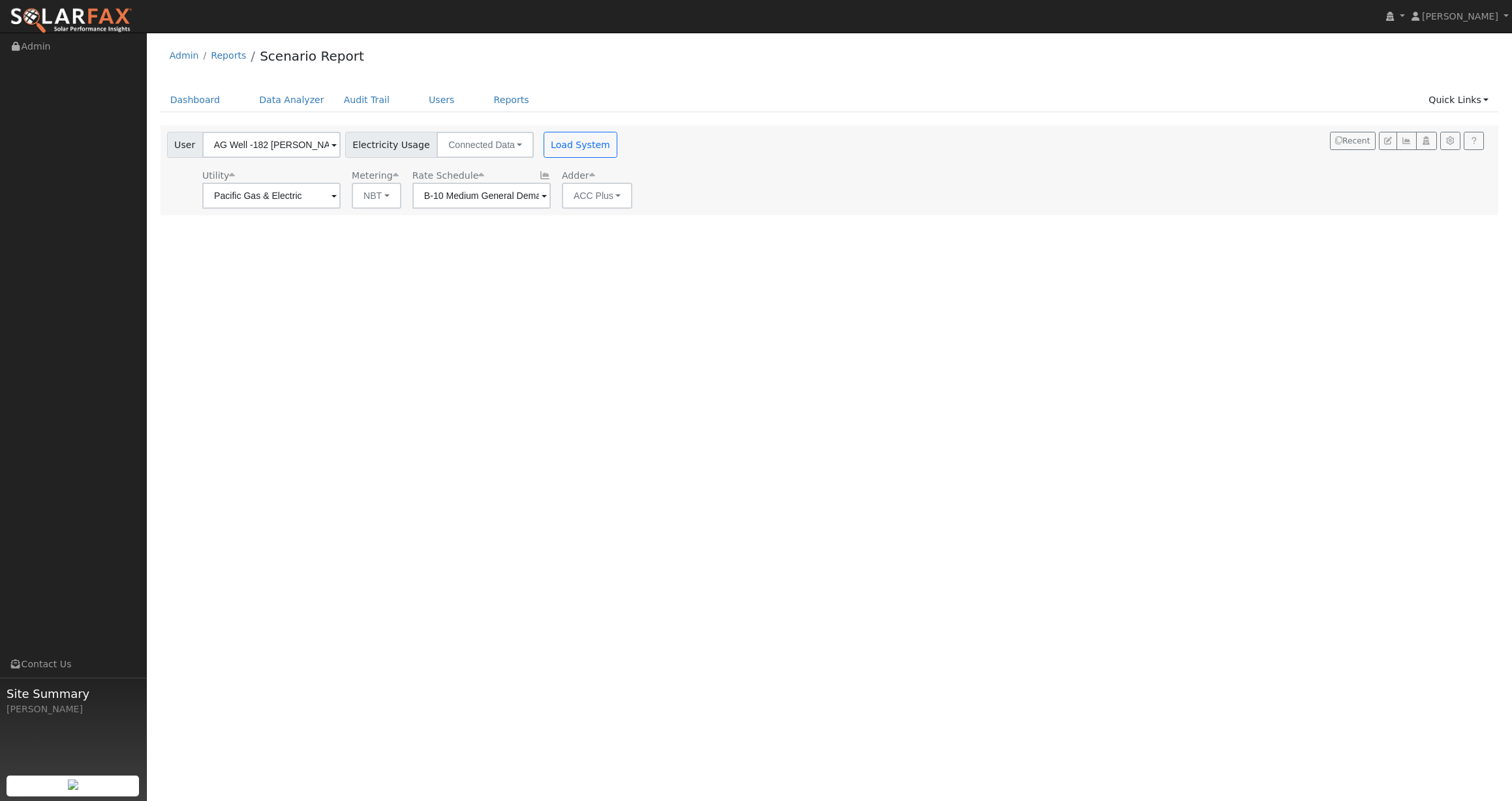
click at [754, 172] on div "User AG Well -182 Herzog Account Default Account Default Account 13846 E Ashlan…" at bounding box center [827, 168] width 1325 height 81
click at [565, 139] on button "Load System" at bounding box center [580, 145] width 75 height 26
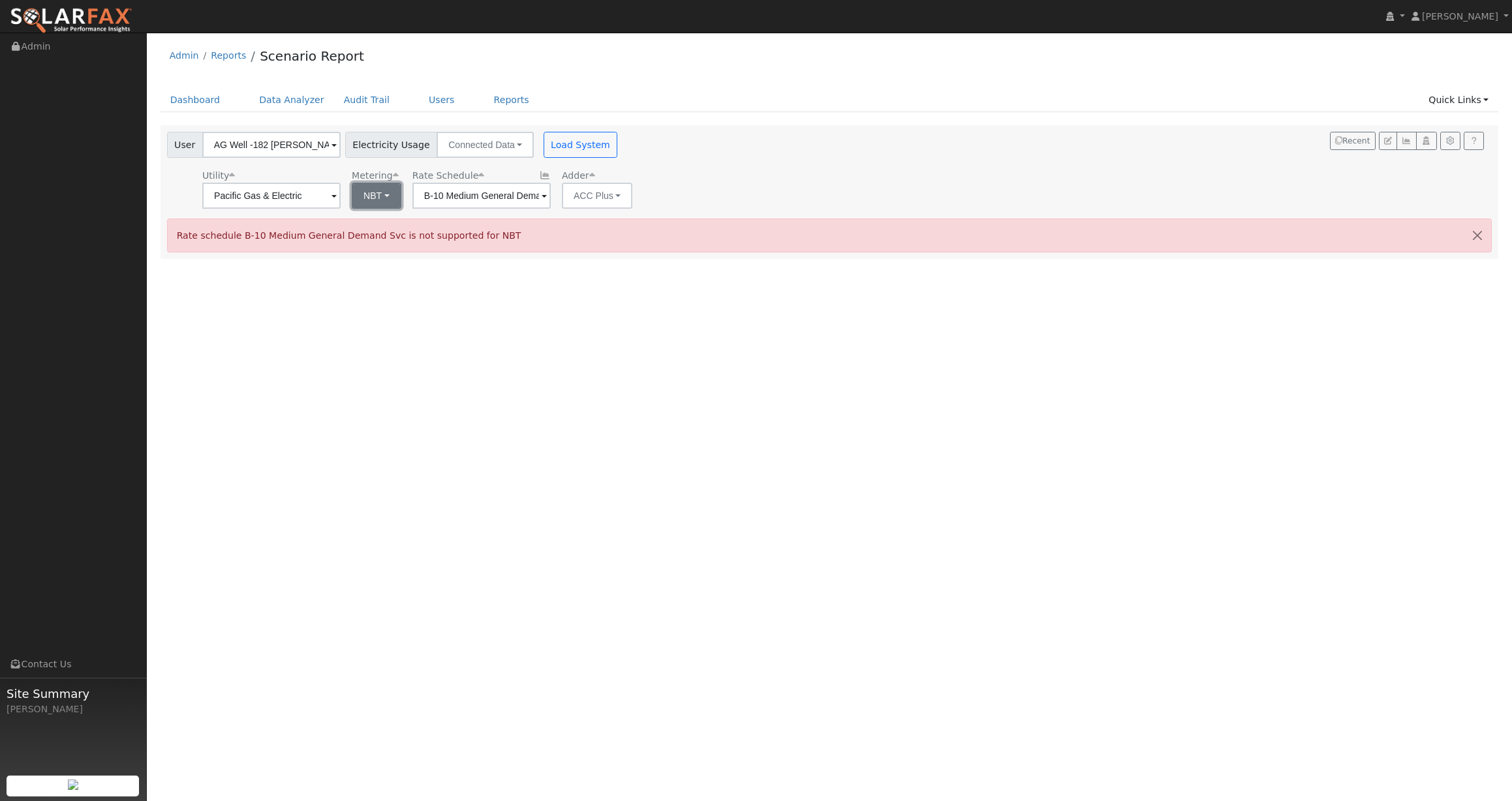
click at [365, 189] on button "NBT" at bounding box center [376, 195] width 49 height 26
click at [357, 221] on link "NEM" at bounding box center [382, 224] width 91 height 18
click at [577, 147] on button "Load System" at bounding box center [580, 145] width 75 height 26
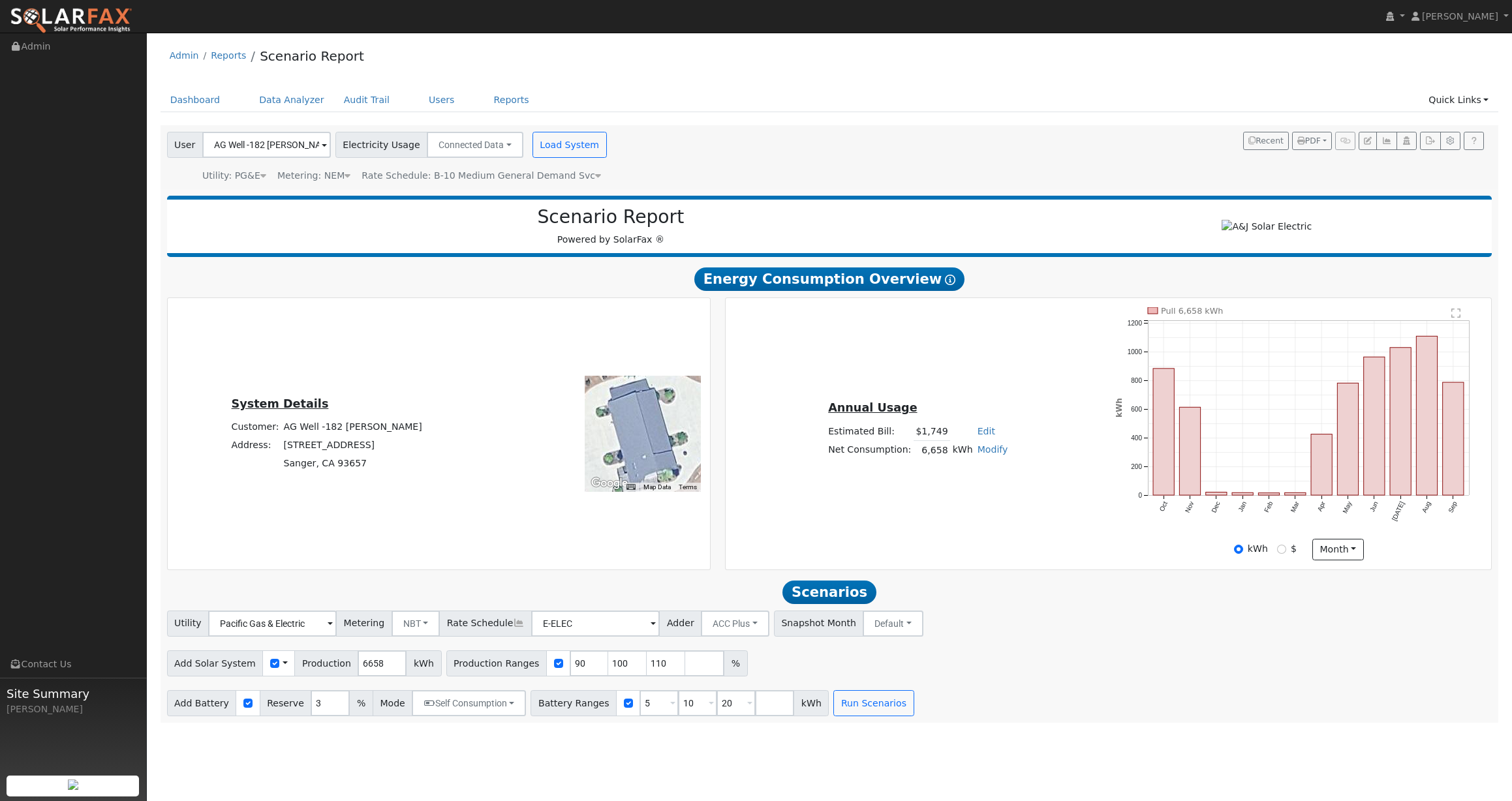
click at [986, 648] on div "Utility Pacific Gas & Electric Metering NBT NEM NBT Rate Schedule E-ELEC Adder …" at bounding box center [829, 663] width 1339 height 106
click at [1281, 554] on input "$" at bounding box center [1281, 549] width 9 height 9
radio input "true"
click at [1242, 554] on input "kWh" at bounding box center [1238, 549] width 9 height 9
radio input "true"
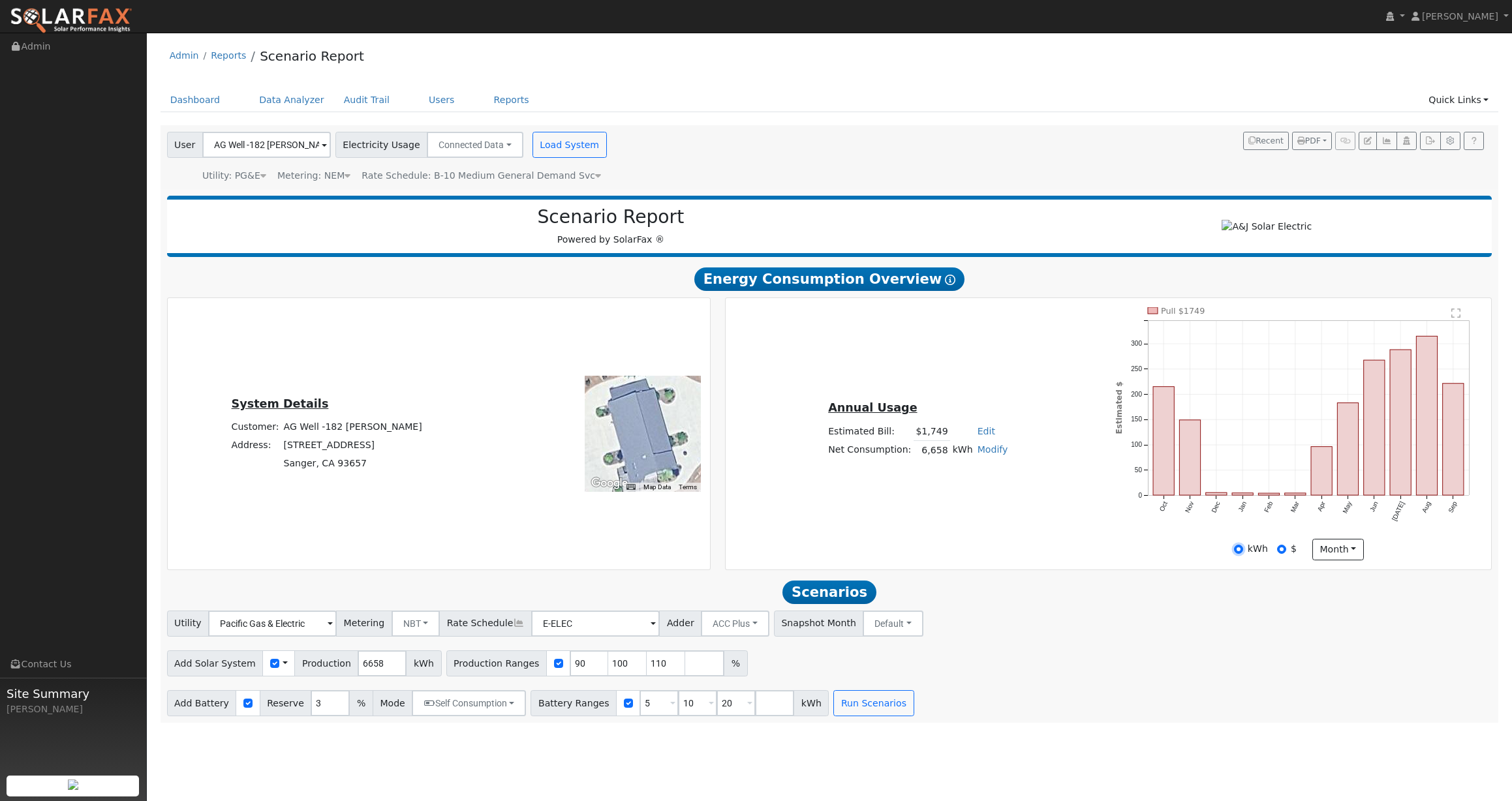
radio input "false"
click at [1140, 553] on div "kWh $ month Day Month" at bounding box center [1298, 550] width 380 height 22
click at [1038, 613] on div "Utility Pacific Gas & Electric Metering NBT NEM NBT Rate Schedule E-ELEC Adder …" at bounding box center [829, 622] width 1330 height 31
click at [1027, 614] on div "Utility Pacific Gas & Electric Metering NBT NEM NBT Rate Schedule E-ELEC Adder …" at bounding box center [829, 622] width 1330 height 31
click at [828, 160] on div "User AG Well -182 Herzog Account Default Account Default Account 13846 E Ashlan…" at bounding box center [827, 154] width 1325 height 55
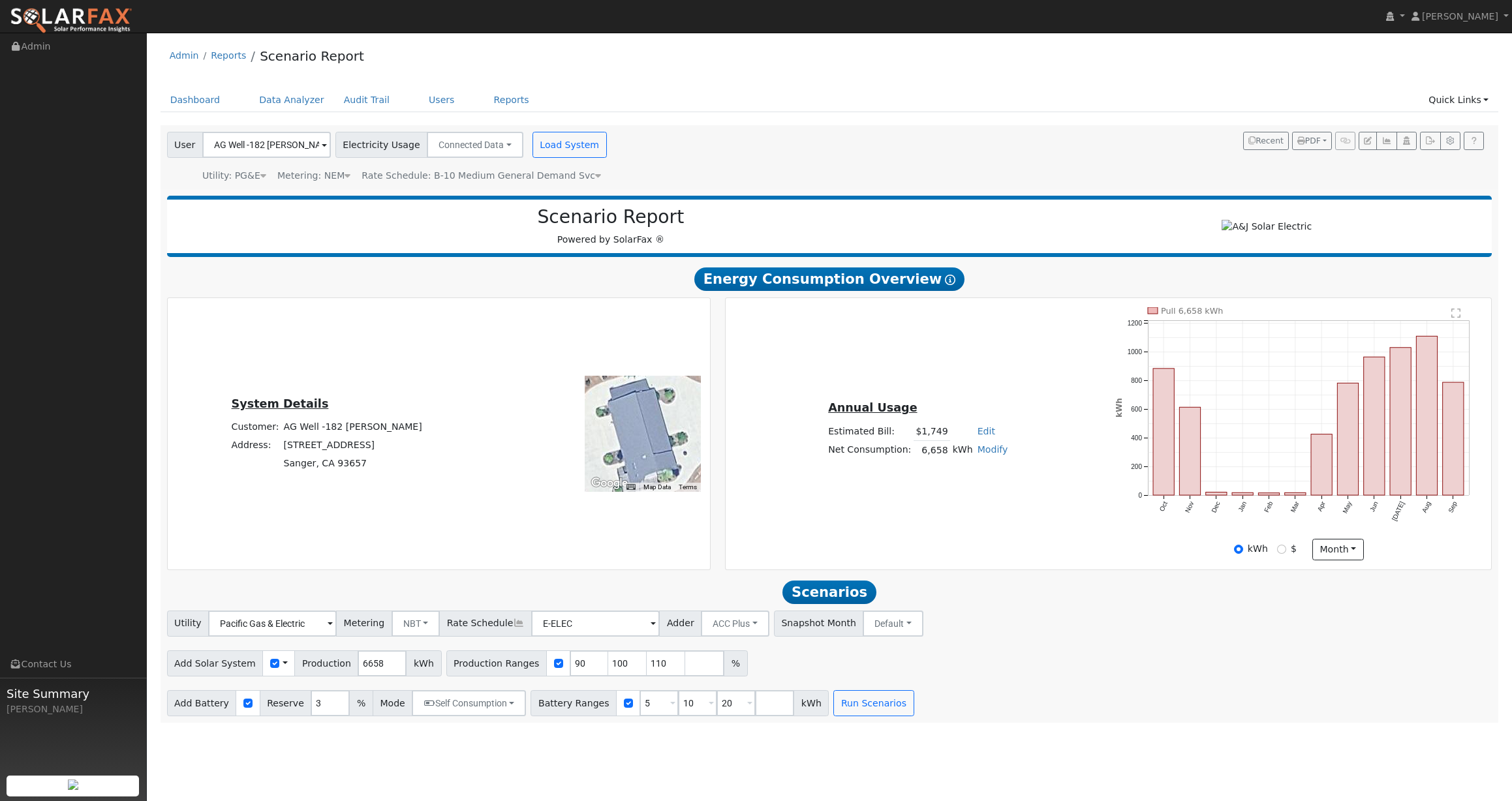
click at [783, 164] on div "User AG Well -182 Herzog Account Default Account Default Account 13846 E Ashlan…" at bounding box center [827, 154] width 1325 height 55
click at [184, 56] on link "Admin" at bounding box center [185, 55] width 30 height 10
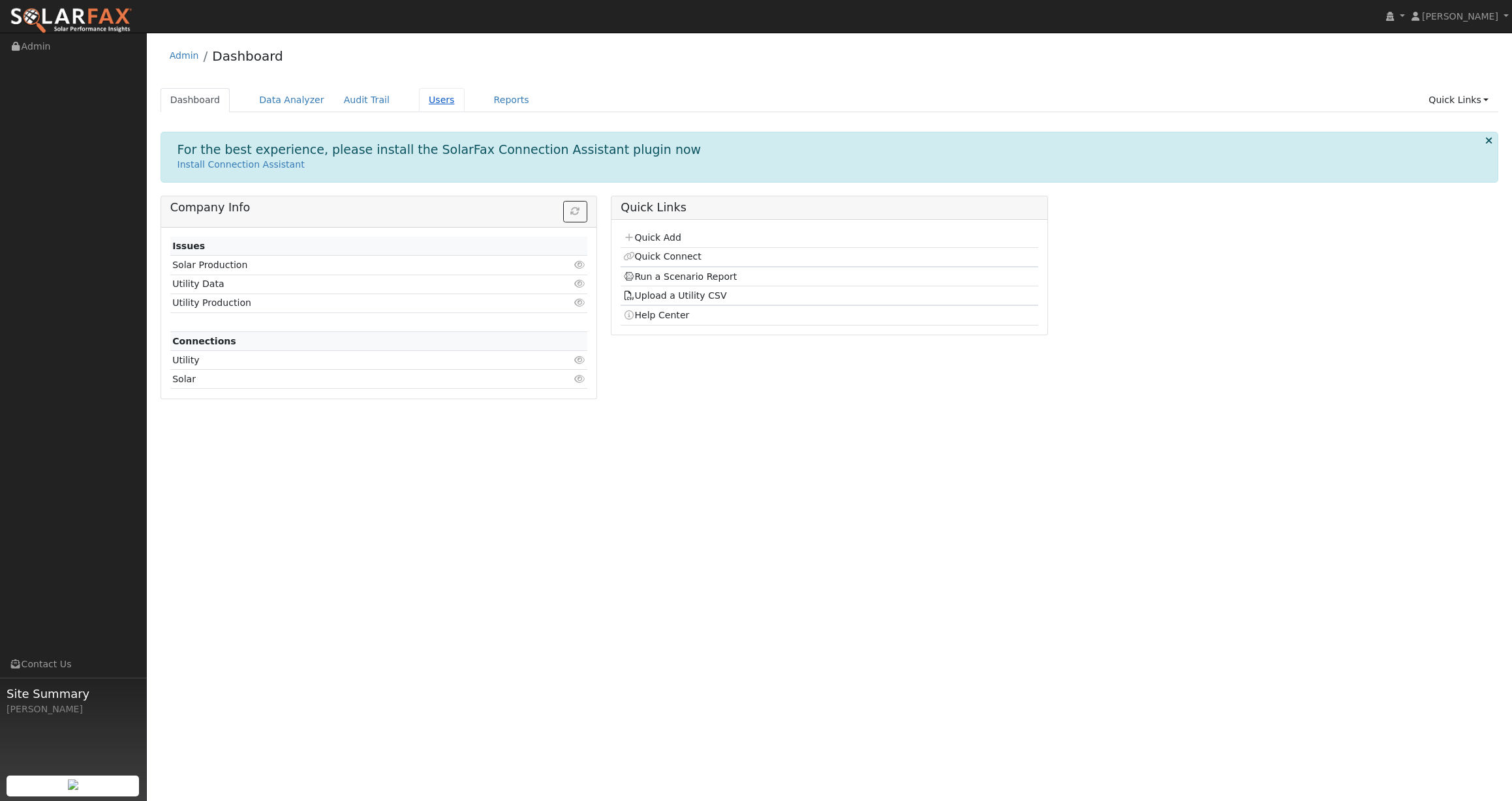
click at [425, 104] on link "Users" at bounding box center [441, 100] width 46 height 24
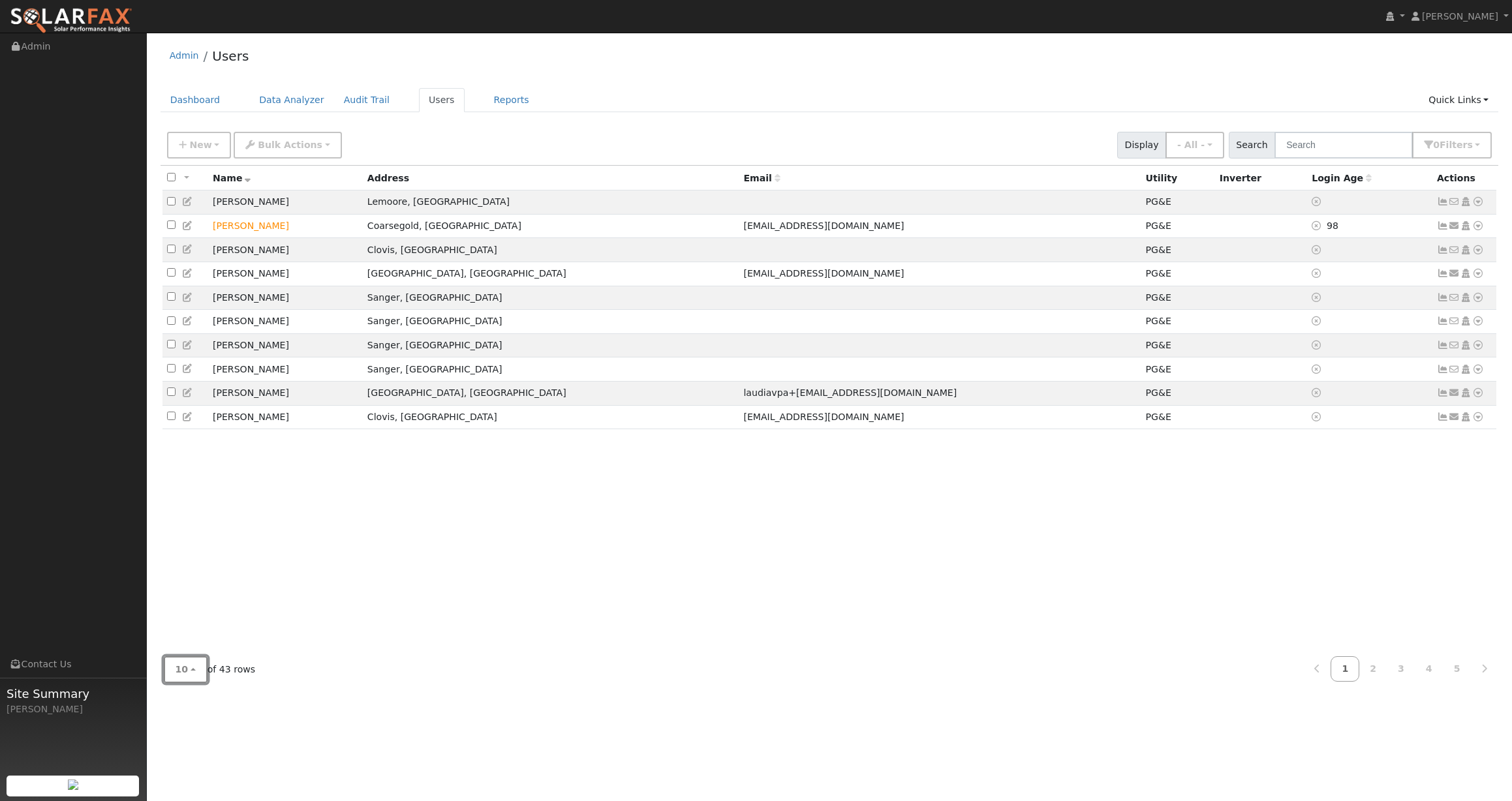
click at [185, 674] on span "10" at bounding box center [182, 670] width 13 height 10
click at [206, 646] on link "100" at bounding box center [210, 640] width 91 height 18
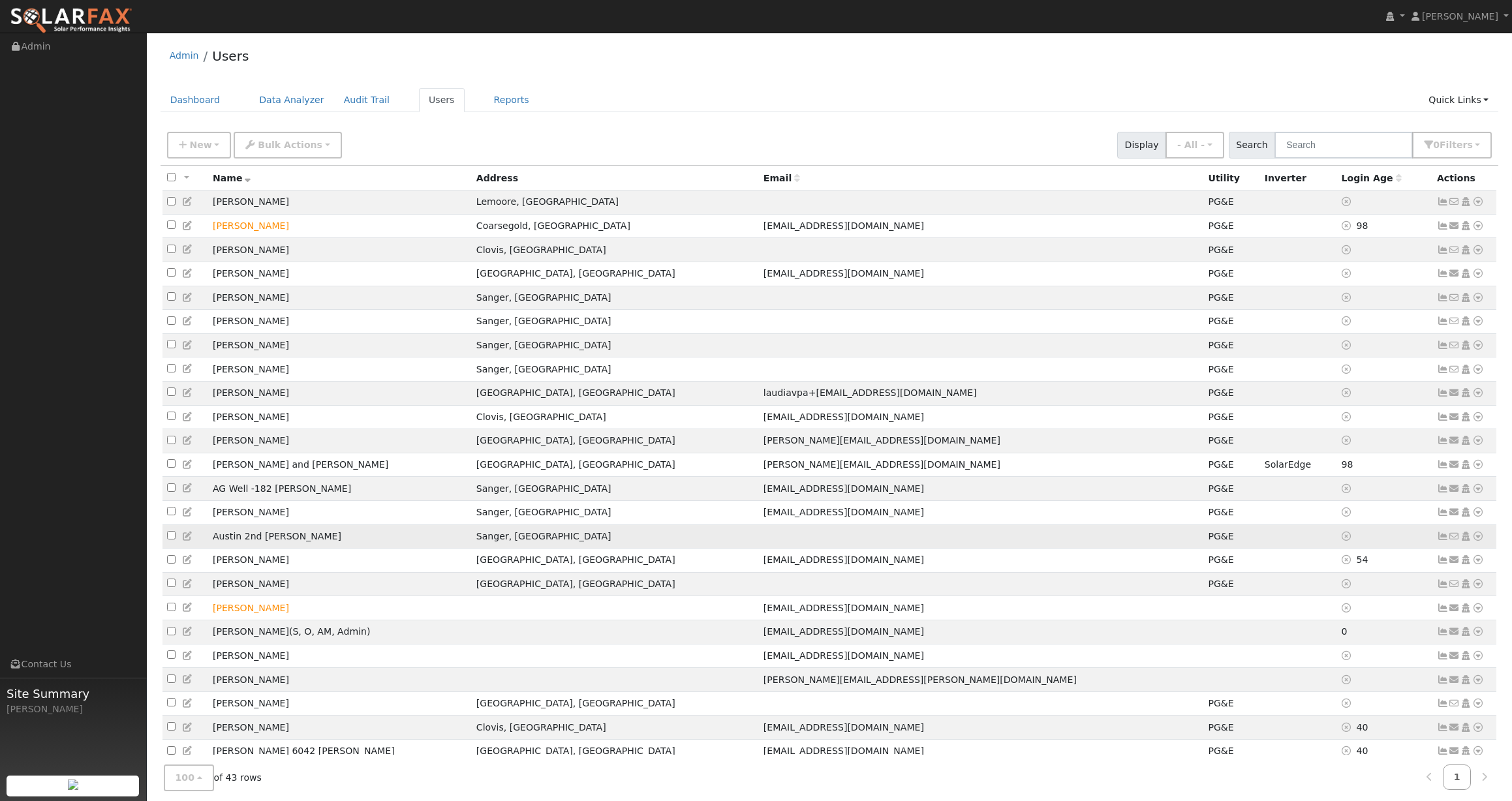
click at [1442, 541] on icon at bounding box center [1443, 536] width 12 height 9
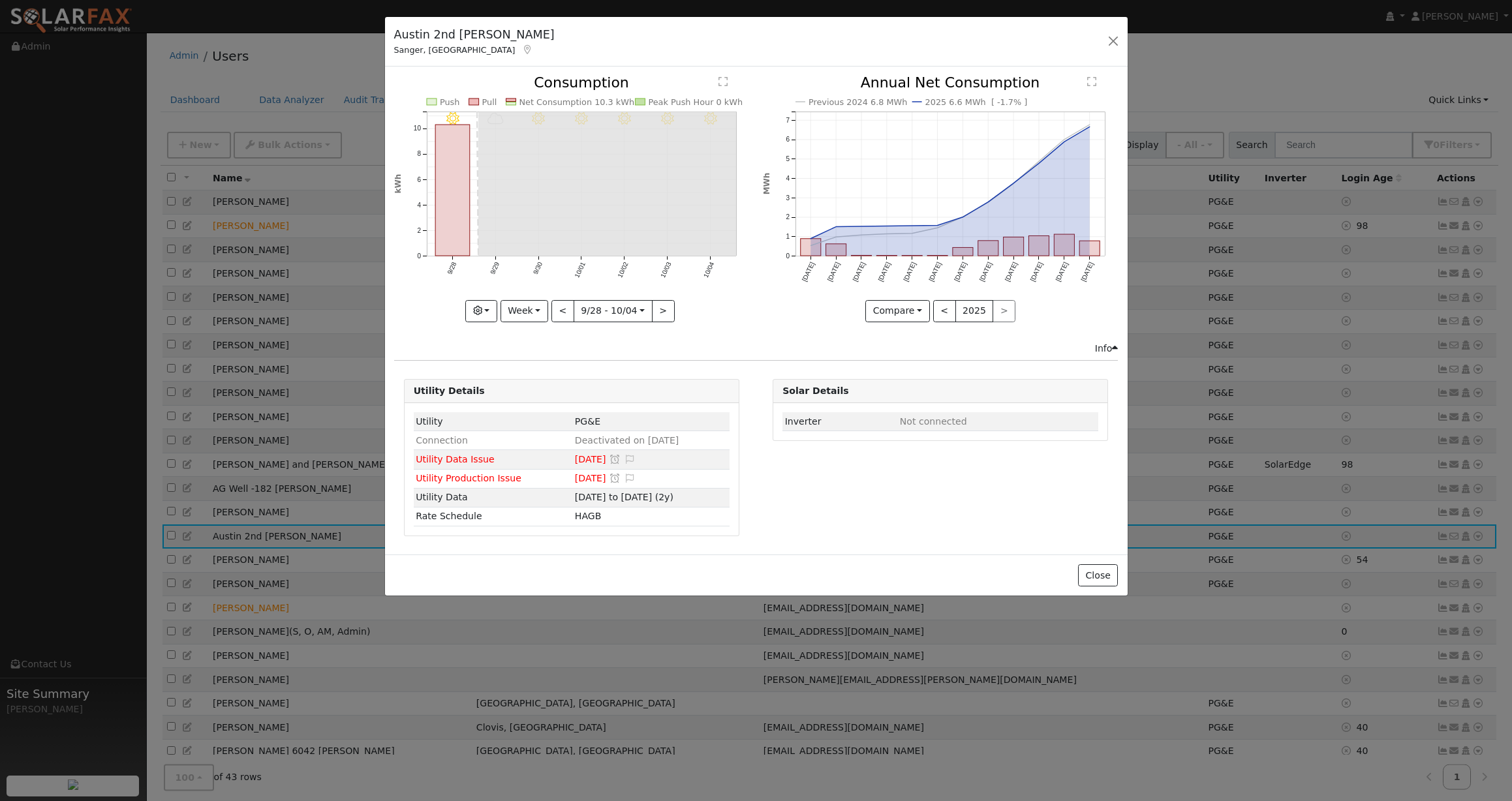
click at [810, 320] on div "Compare Compare Previous Current Year < 2025 >" at bounding box center [940, 312] width 355 height 22
click at [800, 326] on div "Previous 2024 6.8 MWh 2025 6.6 MWh [ -1.7% ] Oct '24 Nov '24 Dec '24 Jan '25 Fe…" at bounding box center [940, 209] width 368 height 266
click at [900, 422] on span "Not connected" at bounding box center [933, 422] width 67 height 10
click at [1104, 568] on button "Close" at bounding box center [1098, 575] width 40 height 22
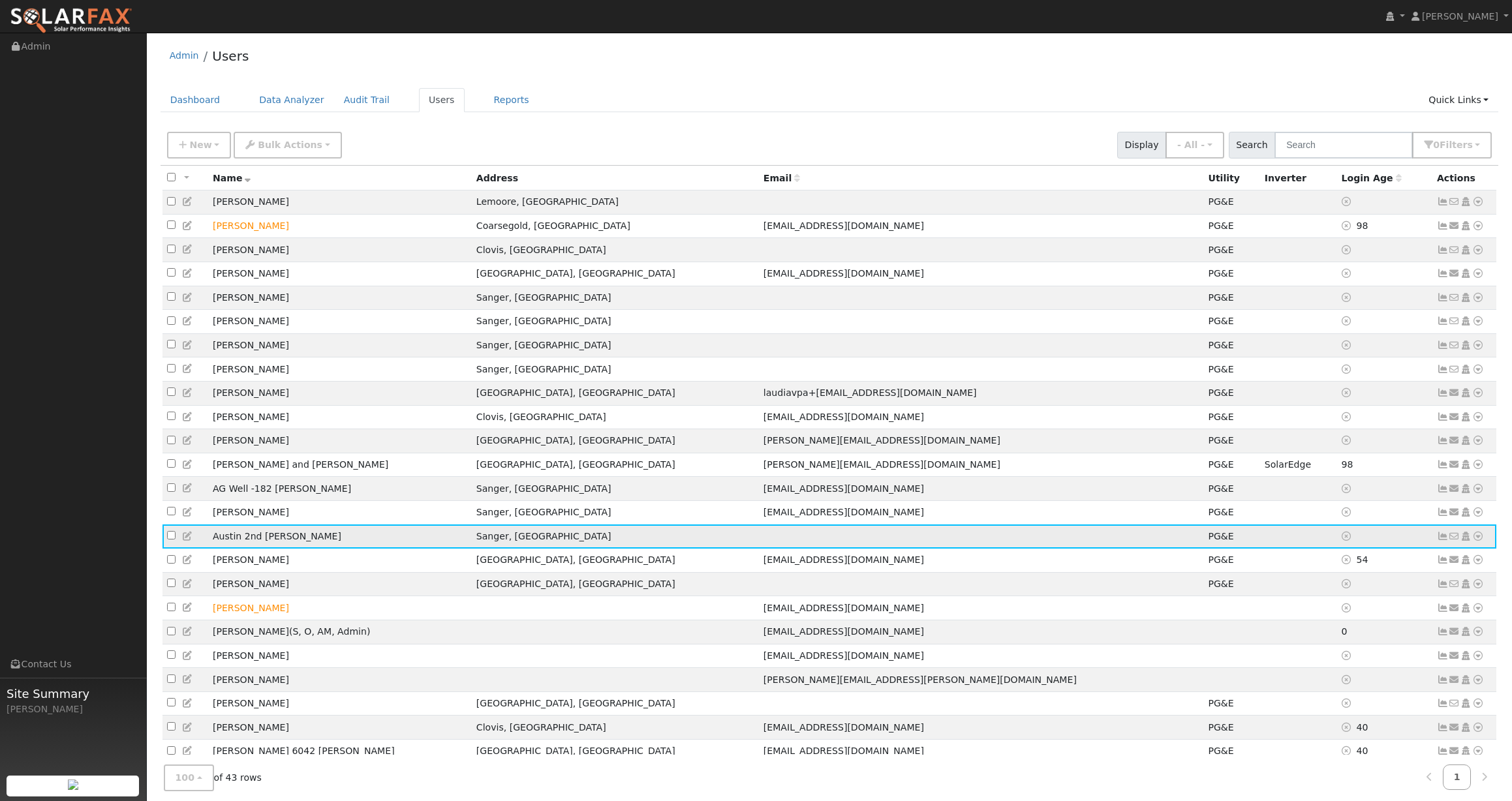
click at [1446, 541] on icon at bounding box center [1443, 536] width 12 height 9
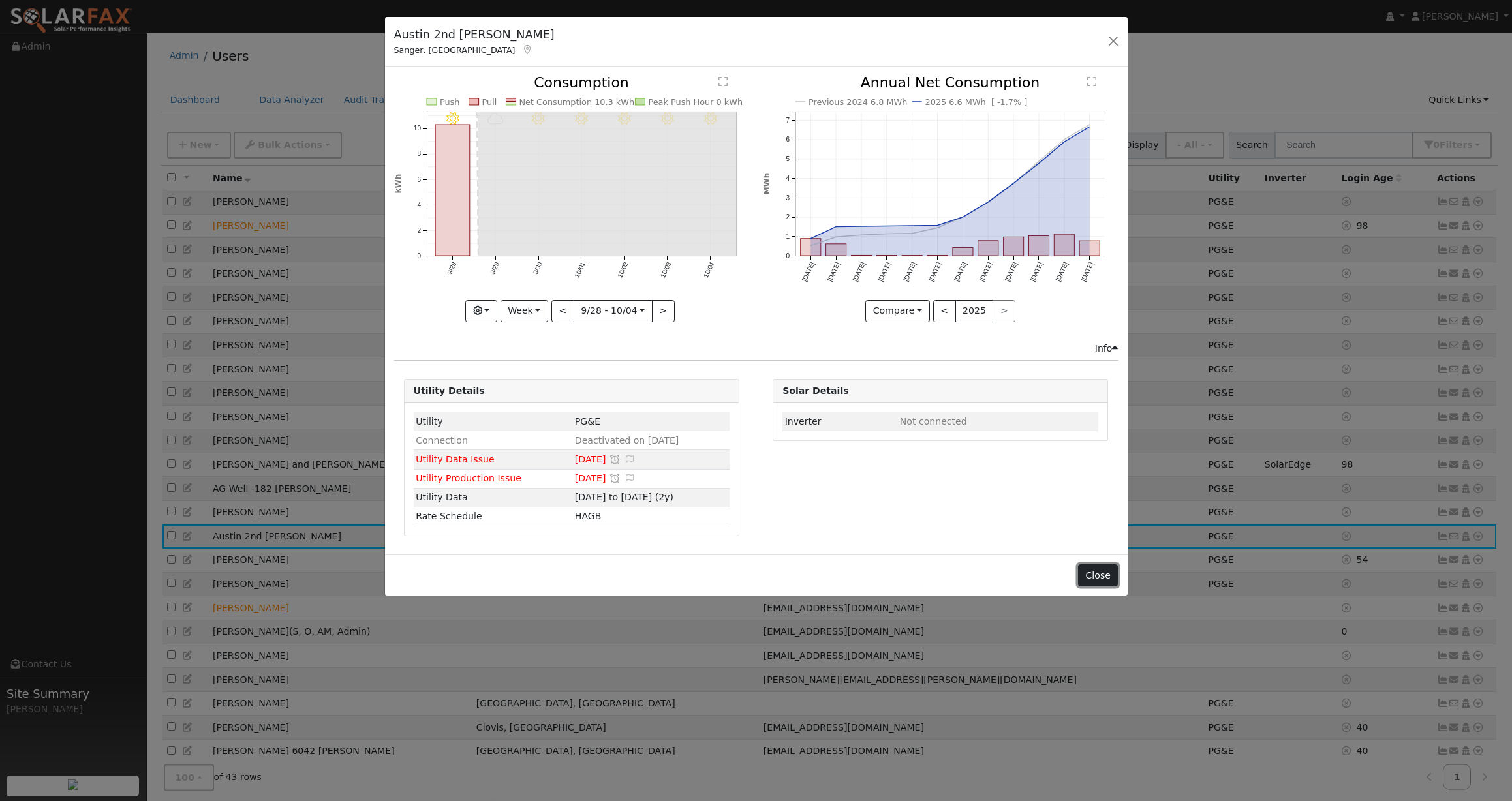
click at [1098, 583] on button "Close" at bounding box center [1098, 575] width 40 height 22
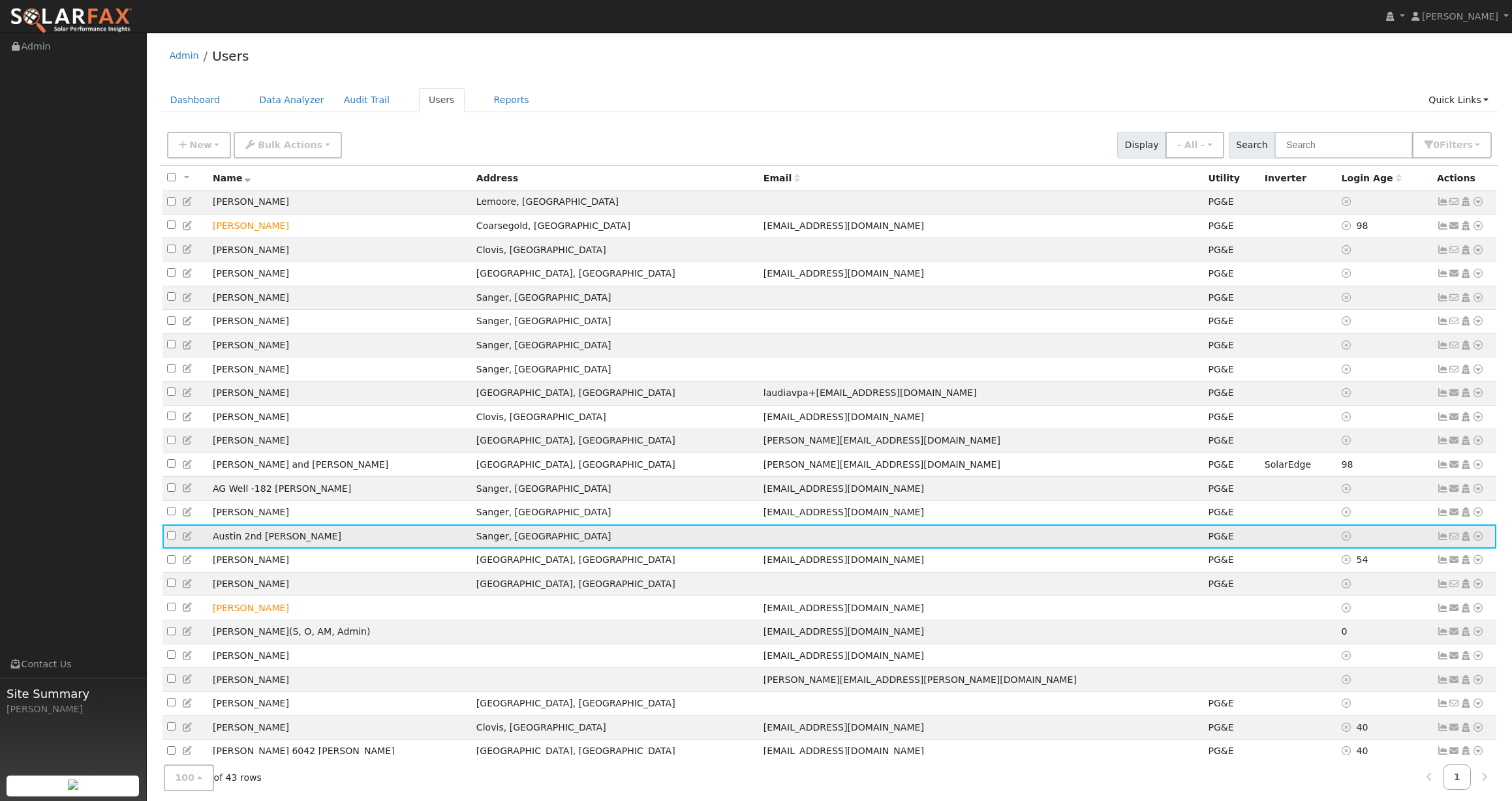
click at [1476, 541] on icon at bounding box center [1478, 536] width 12 height 9
click at [1448, 568] on link "Data Analyzer" at bounding box center [1435, 559] width 94 height 18
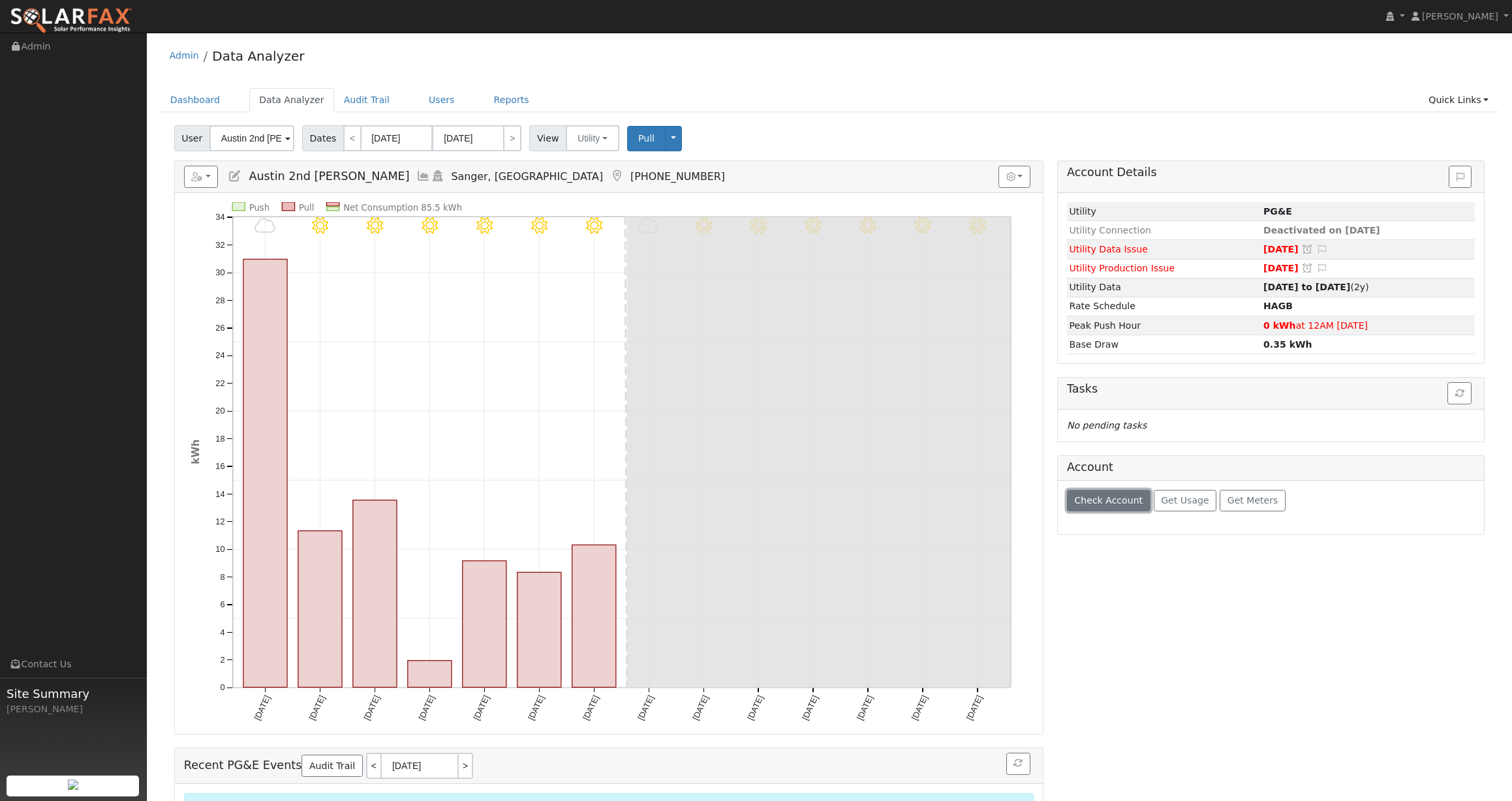
click at [1130, 509] on button "Check Account" at bounding box center [1108, 501] width 83 height 22
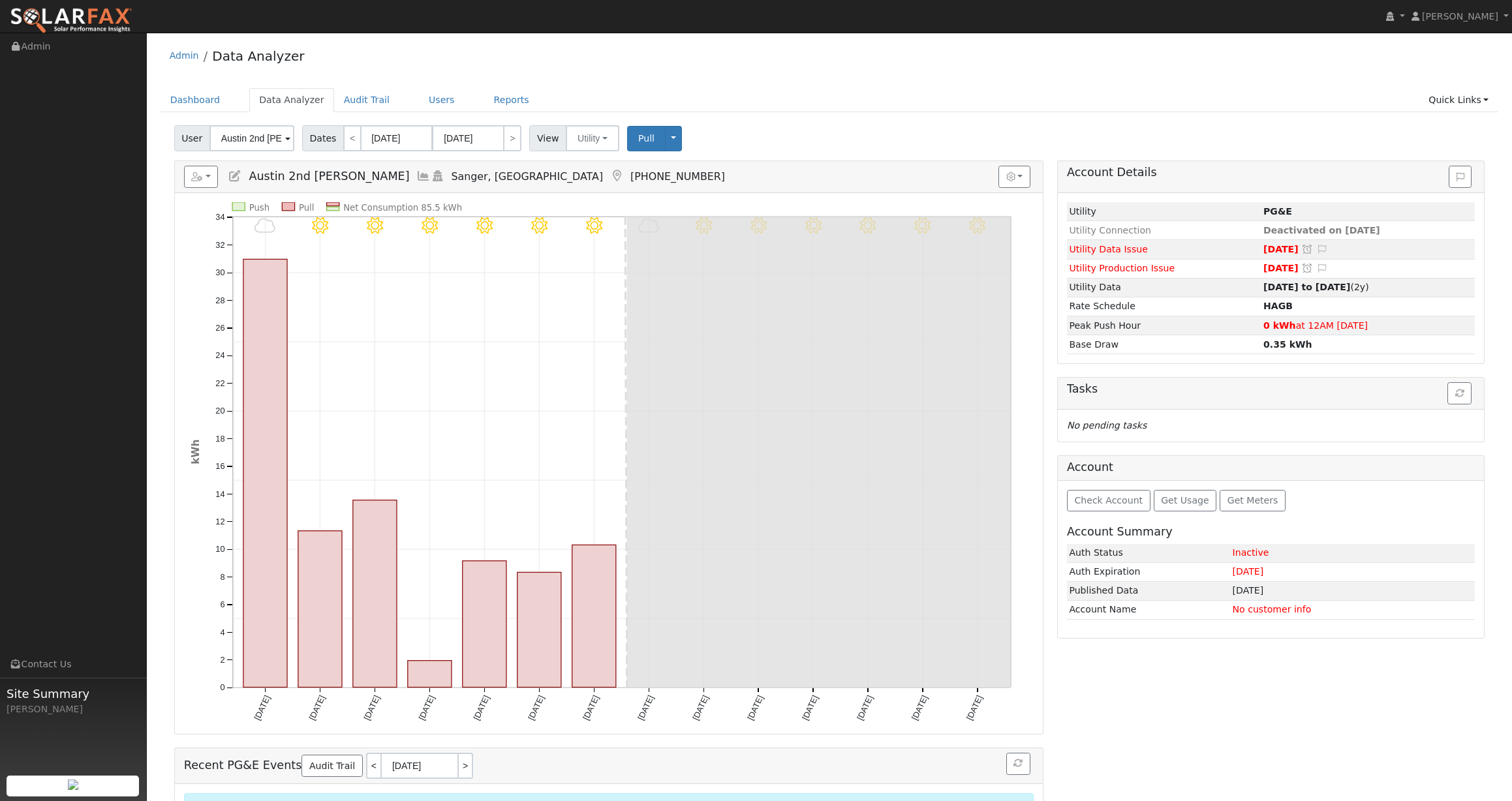
click at [1277, 606] on td "No customer info" at bounding box center [1352, 610] width 244 height 19
click at [1234, 499] on span "Get Meters" at bounding box center [1252, 501] width 51 height 10
click at [1196, 657] on td "PGE error parsing usage_point data: response has no entry blocks" at bounding box center [1287, 657] width 375 height 19
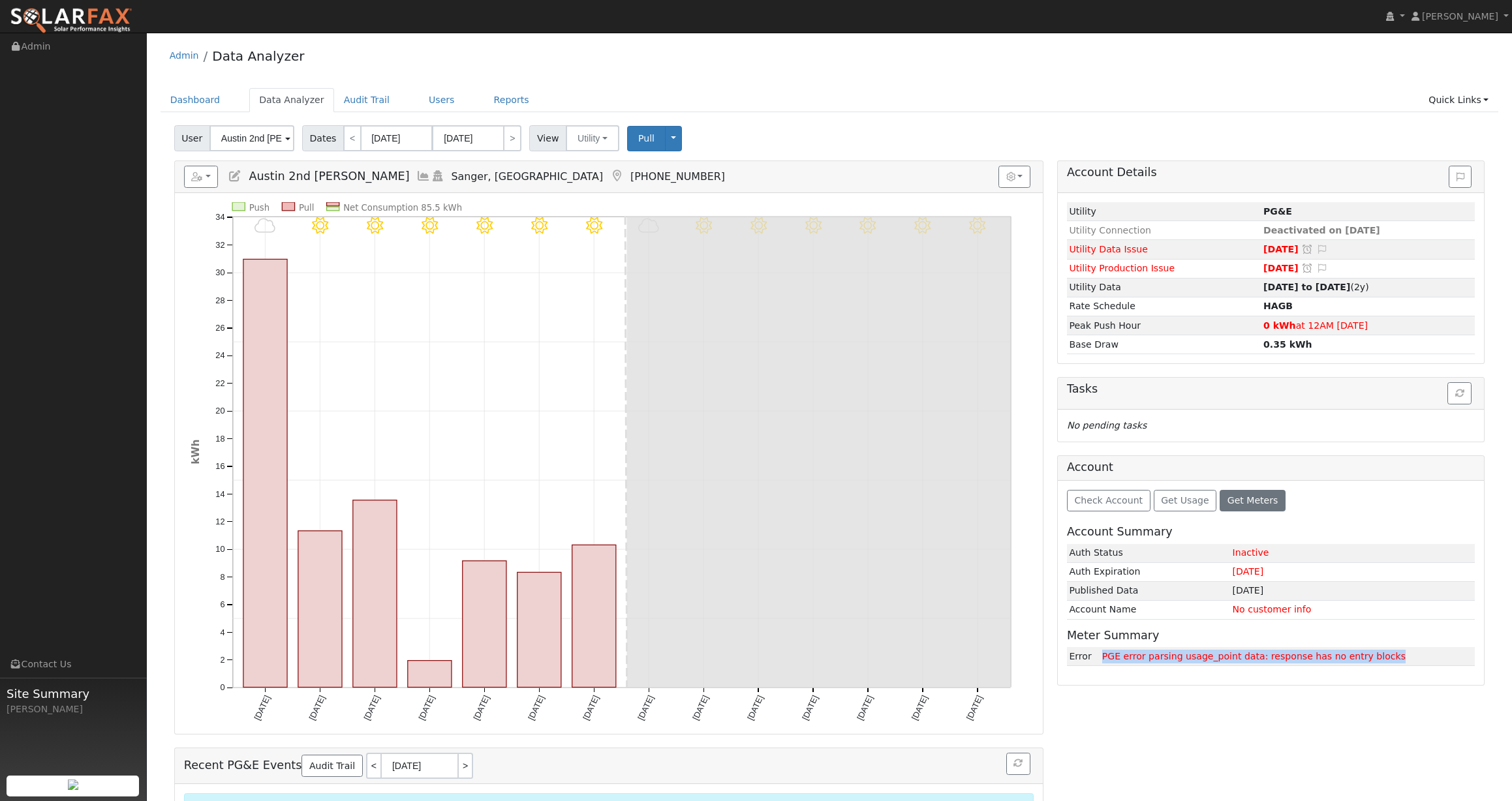
click at [1184, 721] on div "Account Details Issue History Date By Flag Comment Type No Issue History Loadin…" at bounding box center [1271, 503] width 441 height 685
click at [197, 104] on link "Dashboard" at bounding box center [195, 100] width 70 height 24
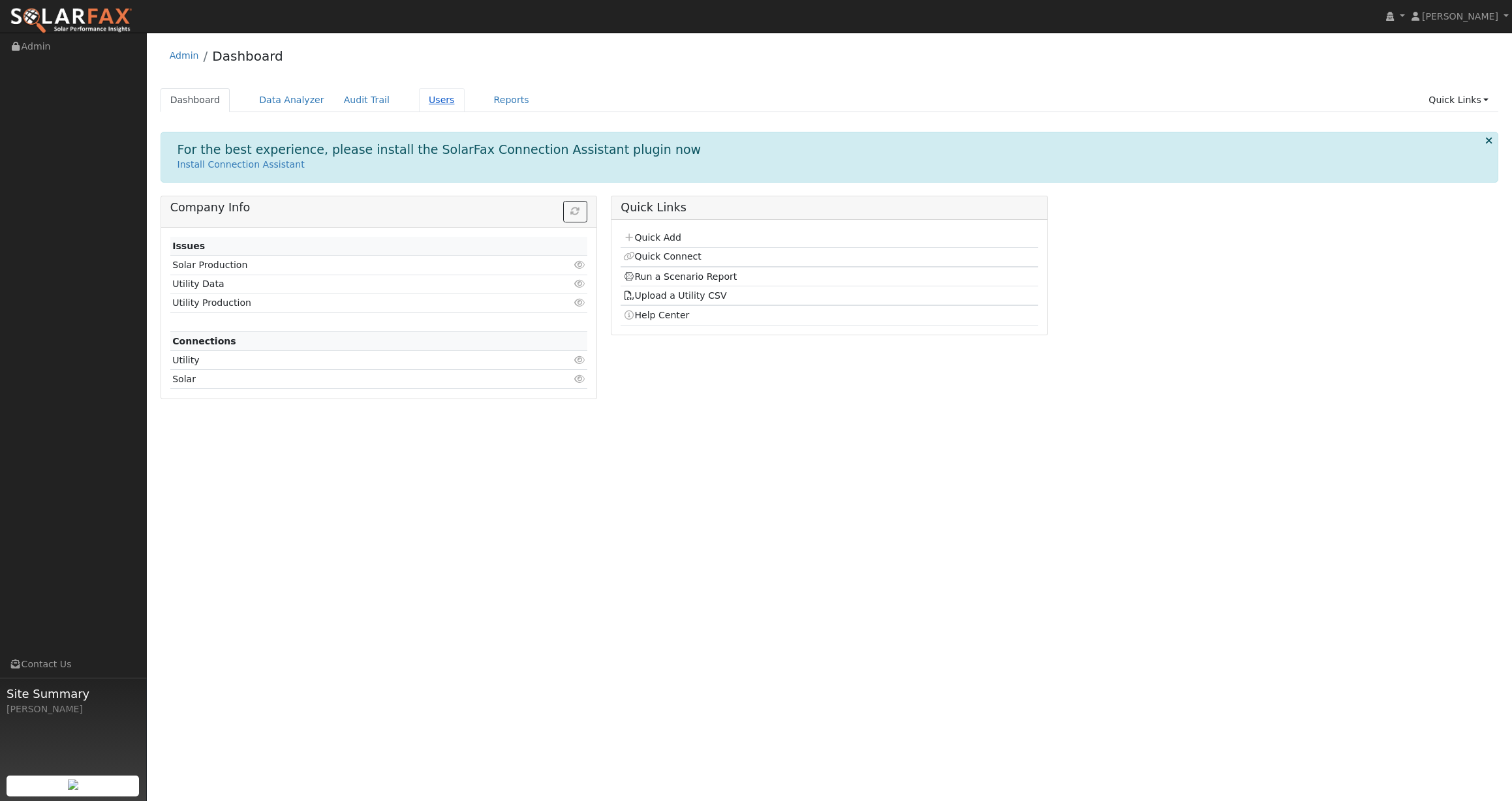
click at [430, 96] on link "Users" at bounding box center [441, 100] width 46 height 24
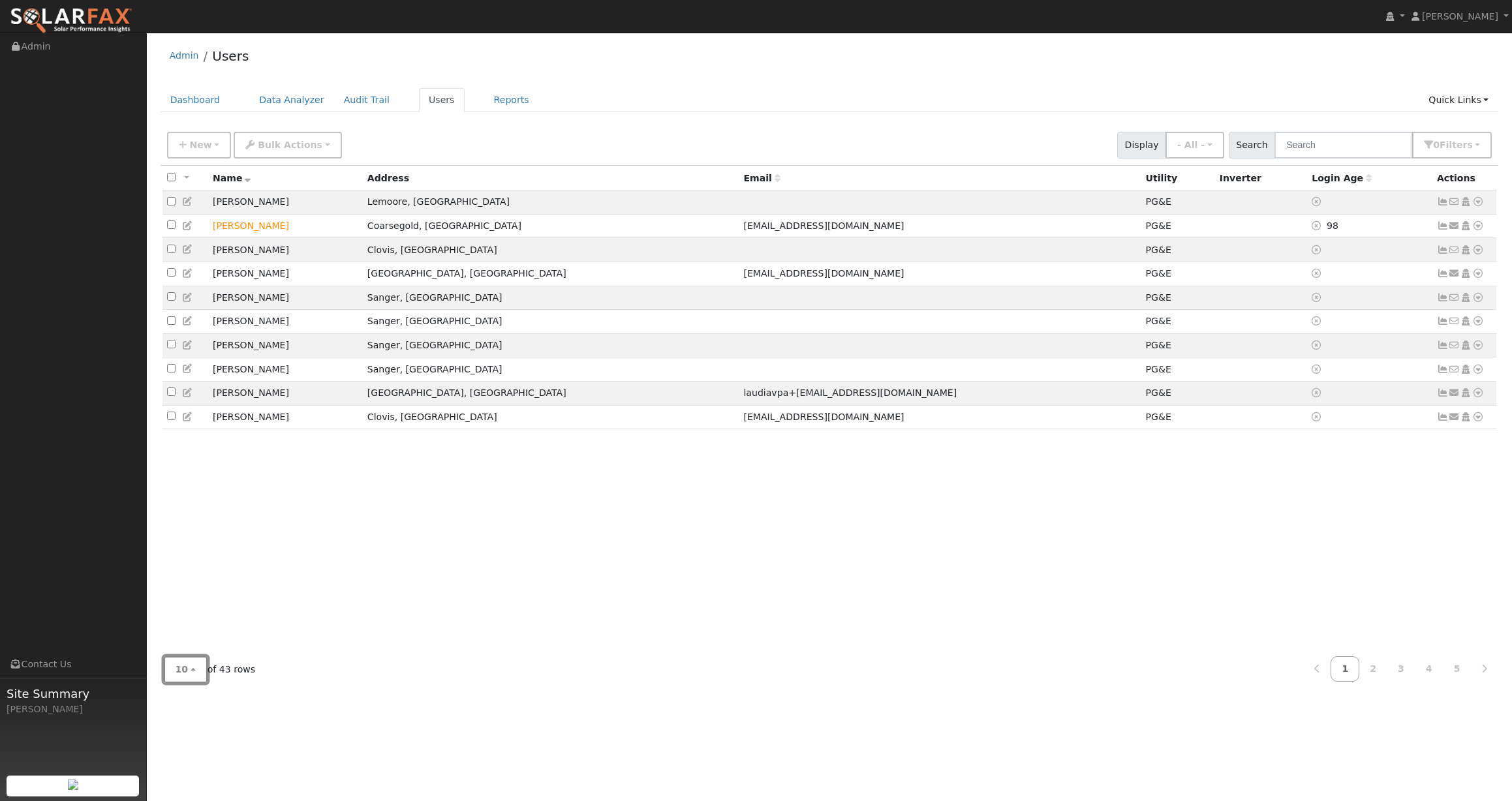
click at [197, 670] on button "10" at bounding box center [185, 670] width 44 height 27
click at [212, 647] on link "100" at bounding box center [210, 640] width 91 height 18
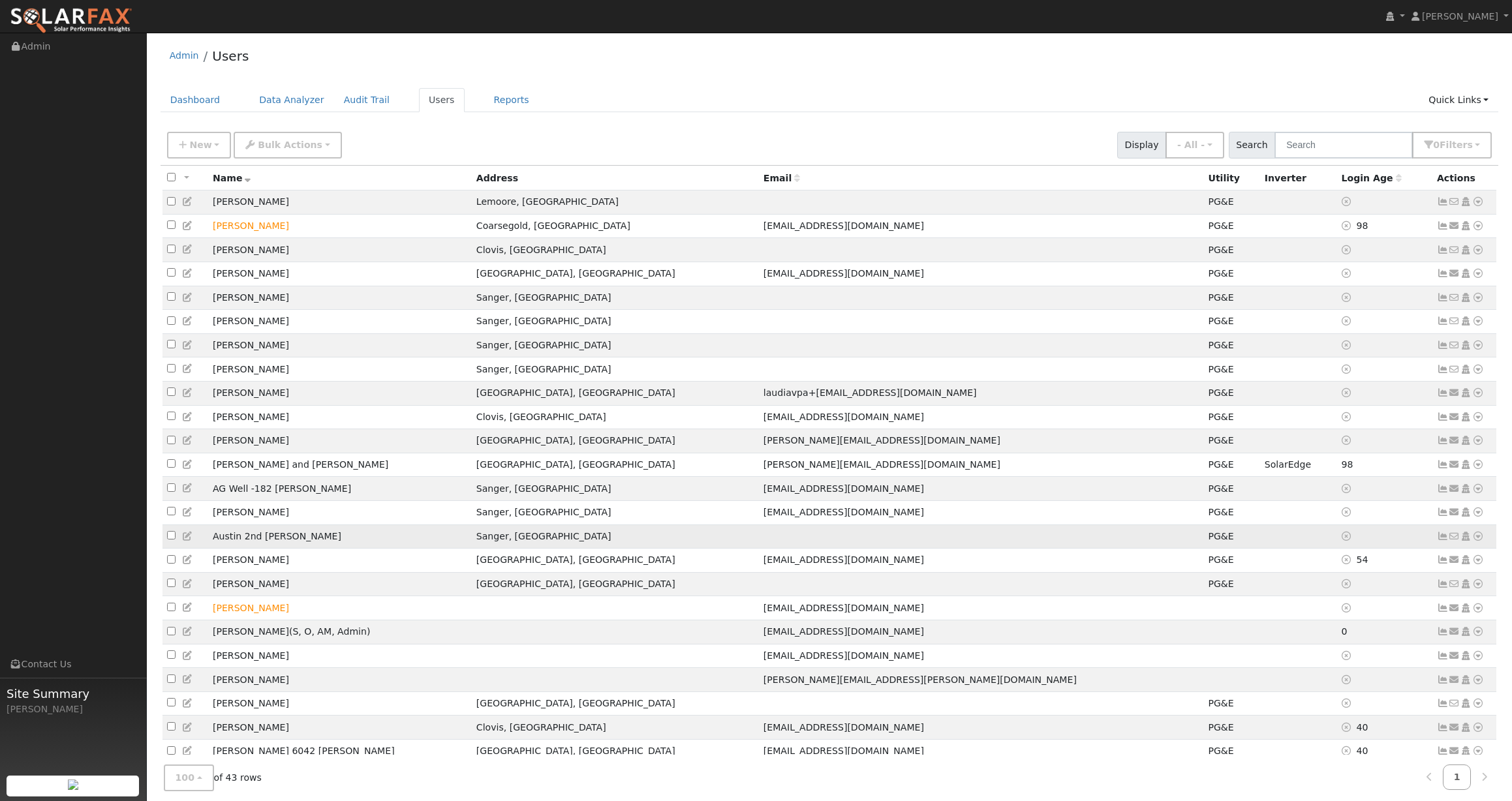
click at [182, 541] on icon at bounding box center [188, 536] width 12 height 9
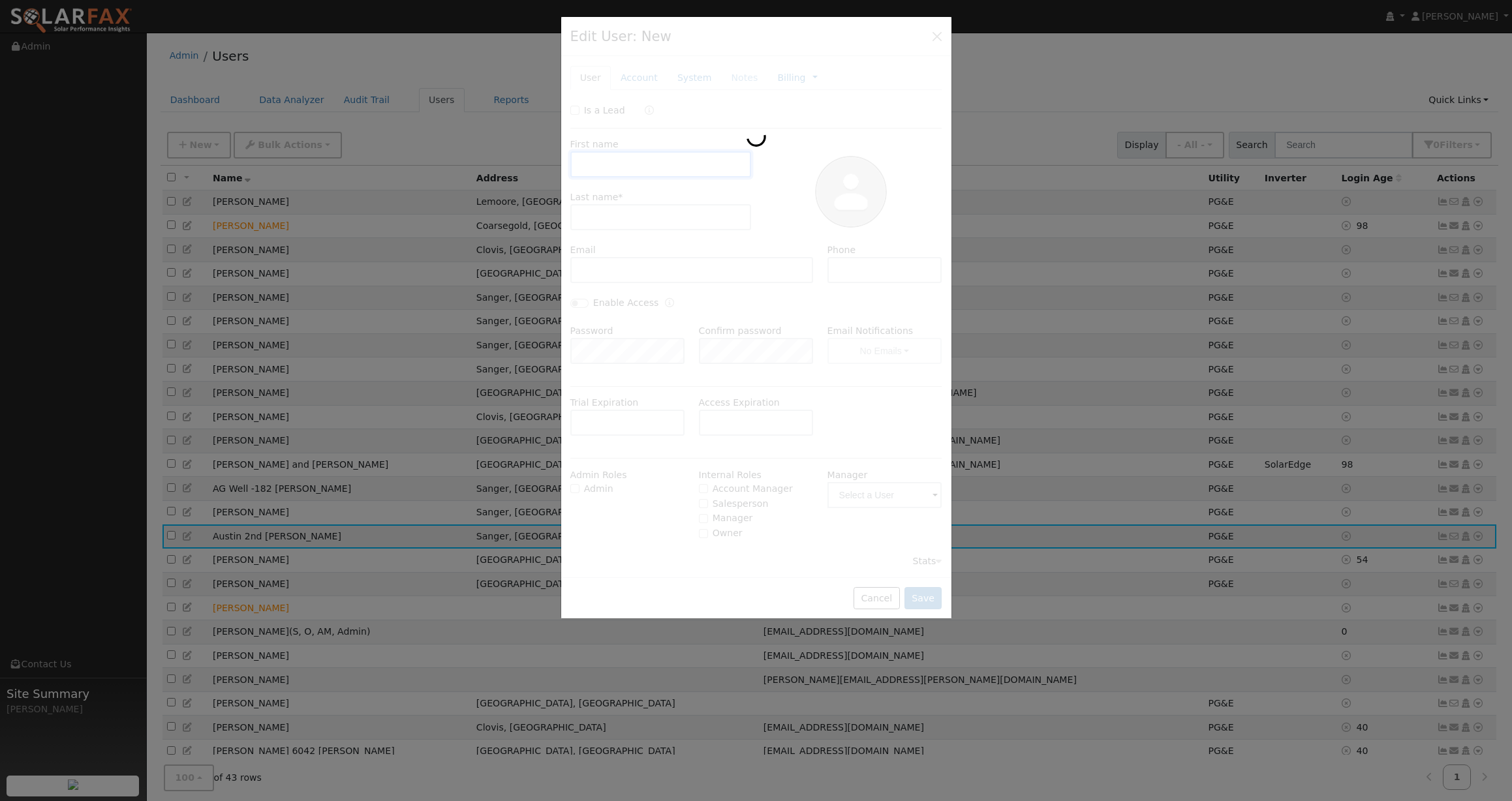
type input "Austin 2nd"
type input "[PERSON_NAME]"
type input "[PHONE_NUMBER]"
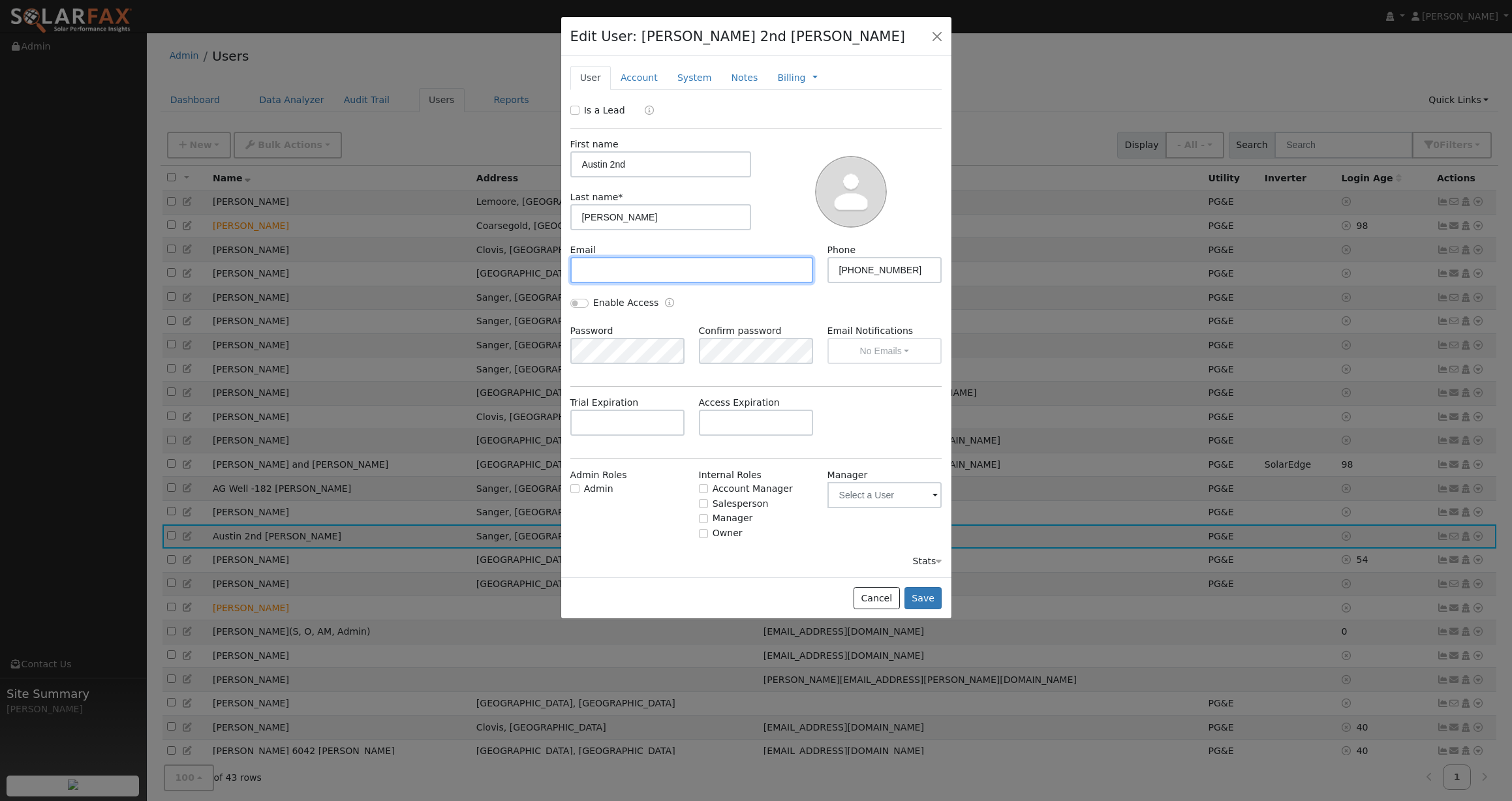
click at [614, 270] on input "text" at bounding box center [692, 269] width 244 height 26
type input "[EMAIL_ADDRESS][DOMAIN_NAME]"
click at [929, 597] on button "Save" at bounding box center [923, 598] width 38 height 22
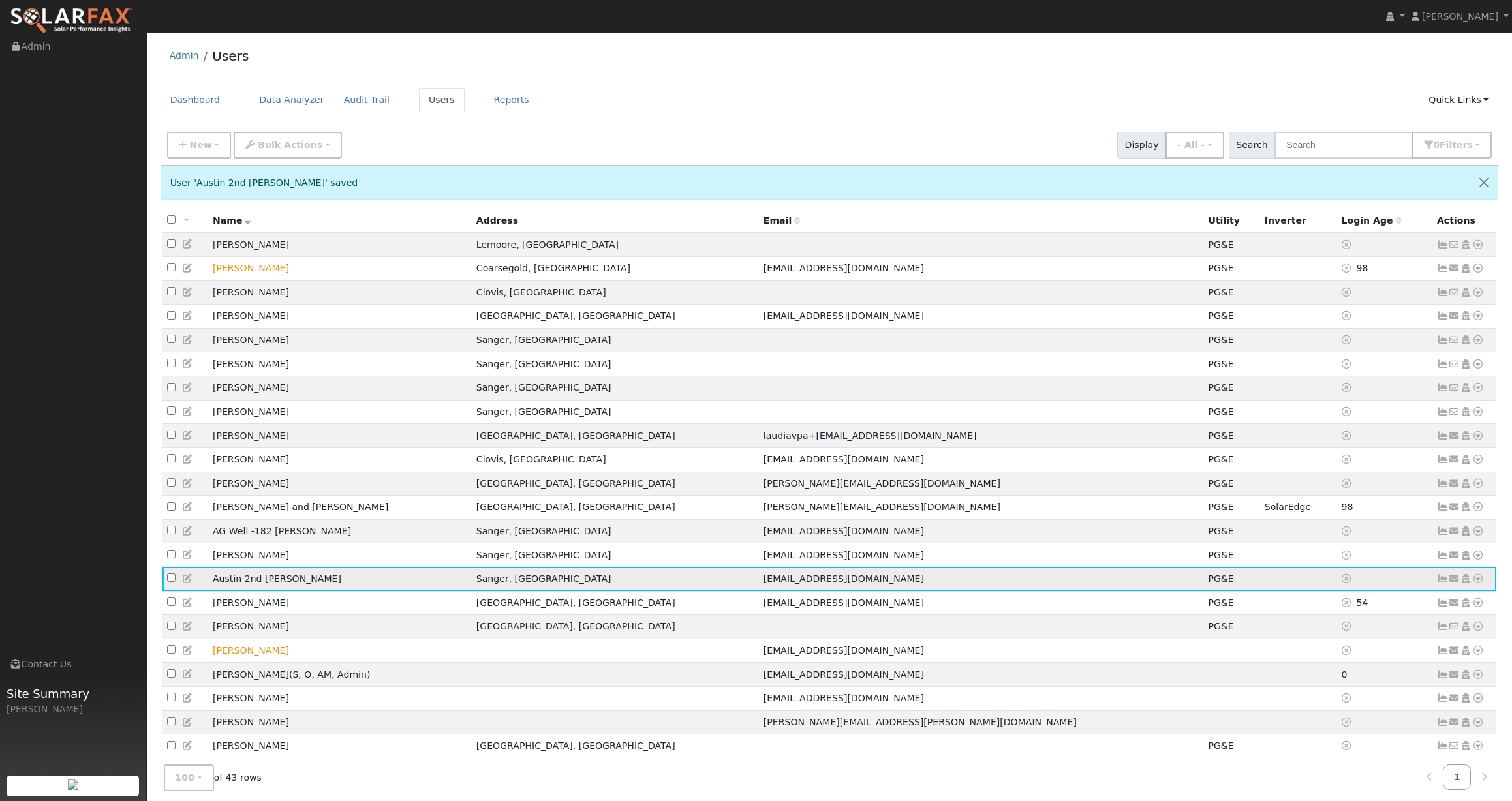
click at [1440, 583] on icon at bounding box center [1443, 579] width 12 height 9
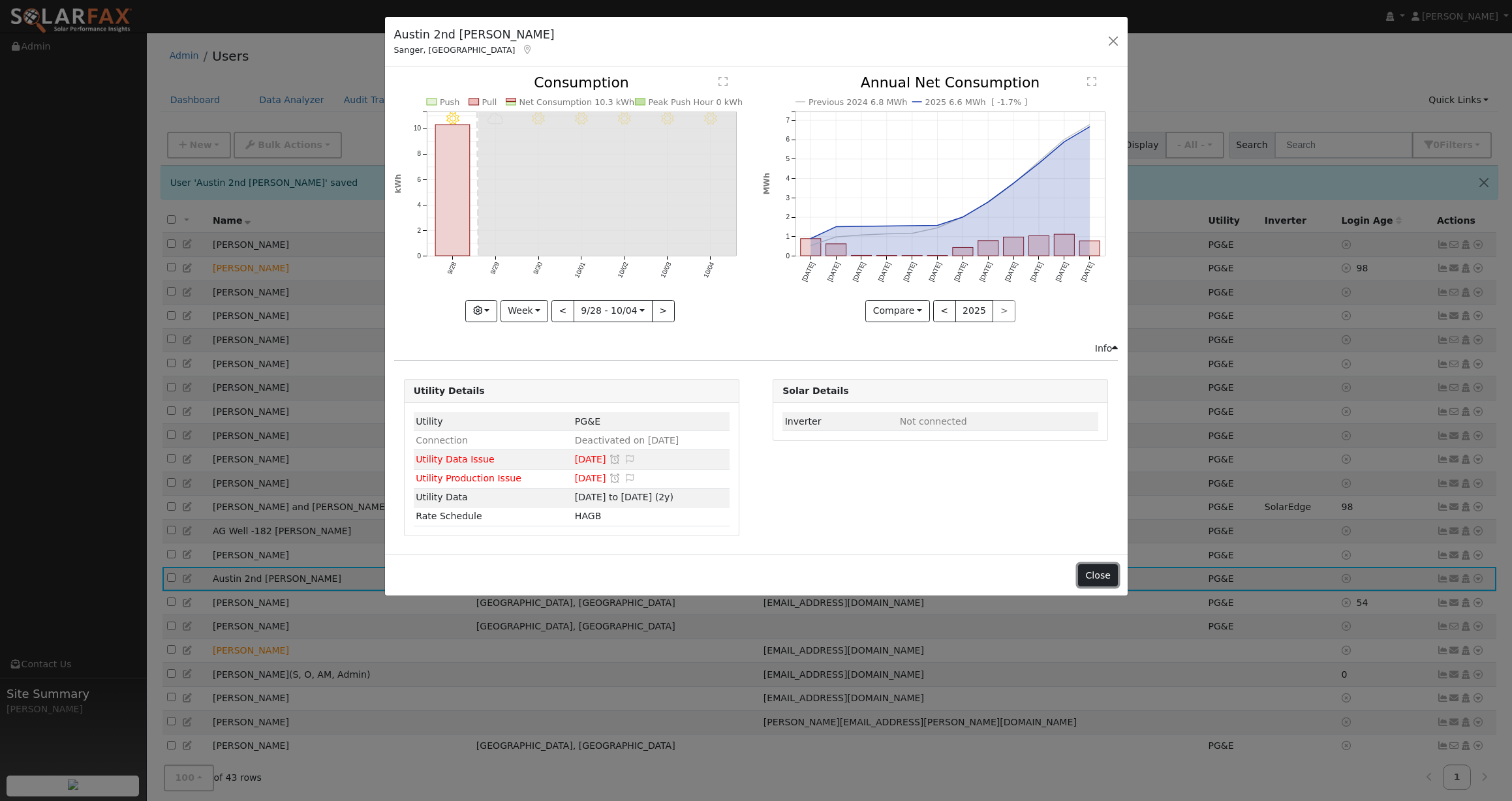
click at [1099, 571] on button "Close" at bounding box center [1098, 575] width 40 height 22
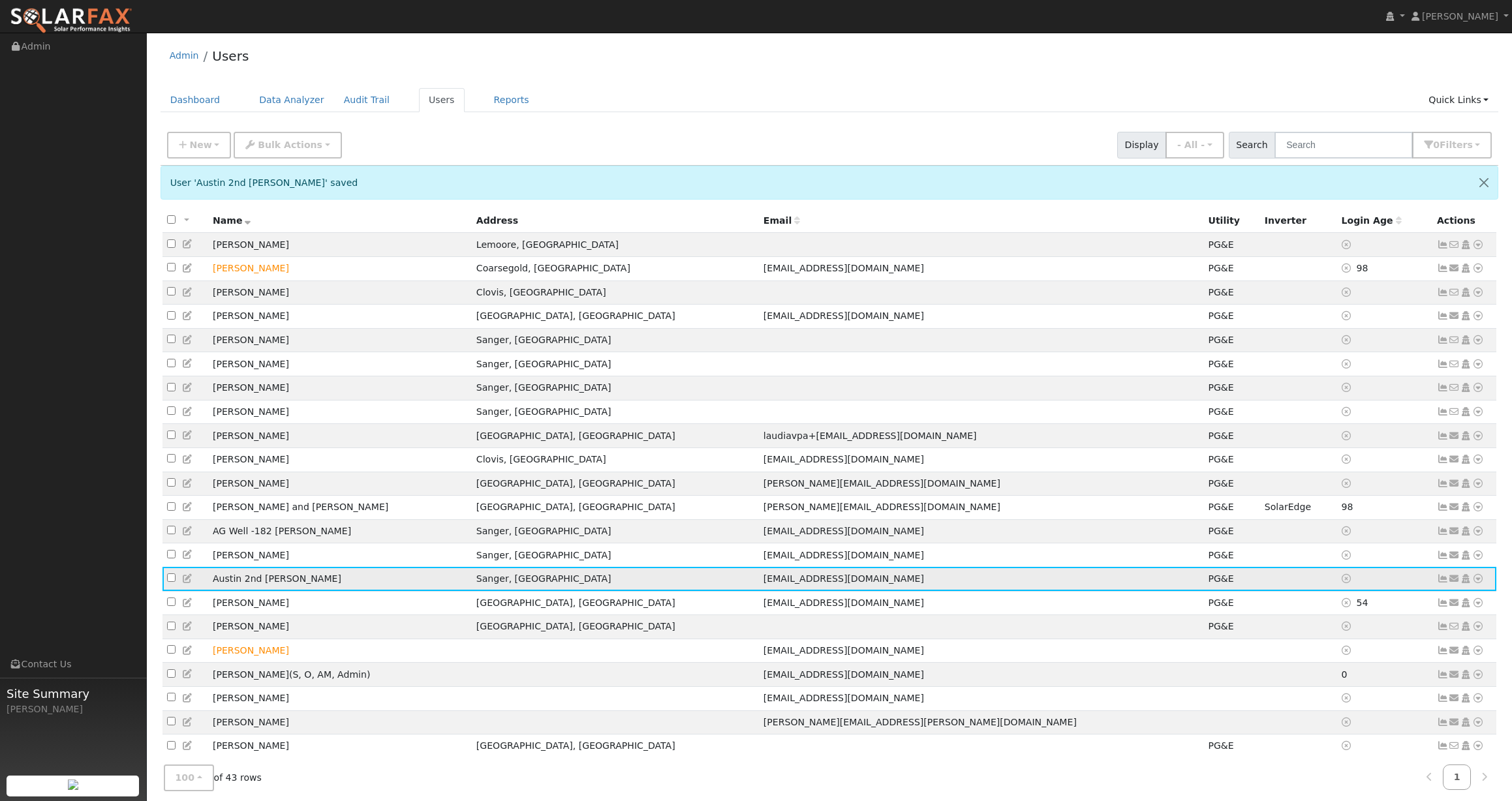
click at [1478, 583] on icon at bounding box center [1478, 579] width 12 height 9
click at [1339, 715] on link "Utility" at bounding box center [1342, 706] width 91 height 18
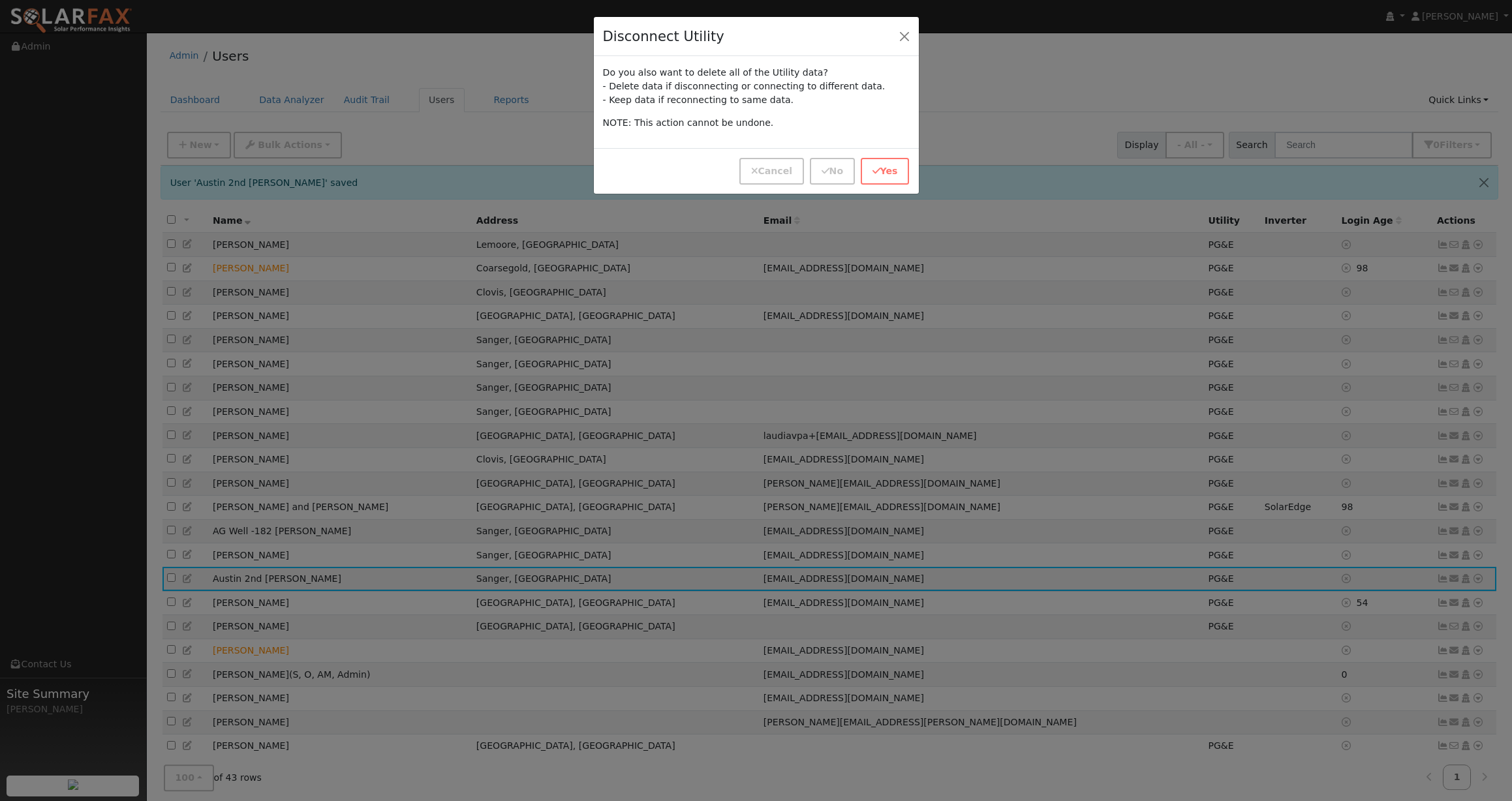
click at [876, 125] on p "NOTE: This action cannot be undone." at bounding box center [756, 123] width 306 height 14
click at [899, 41] on button "button" at bounding box center [904, 35] width 18 height 18
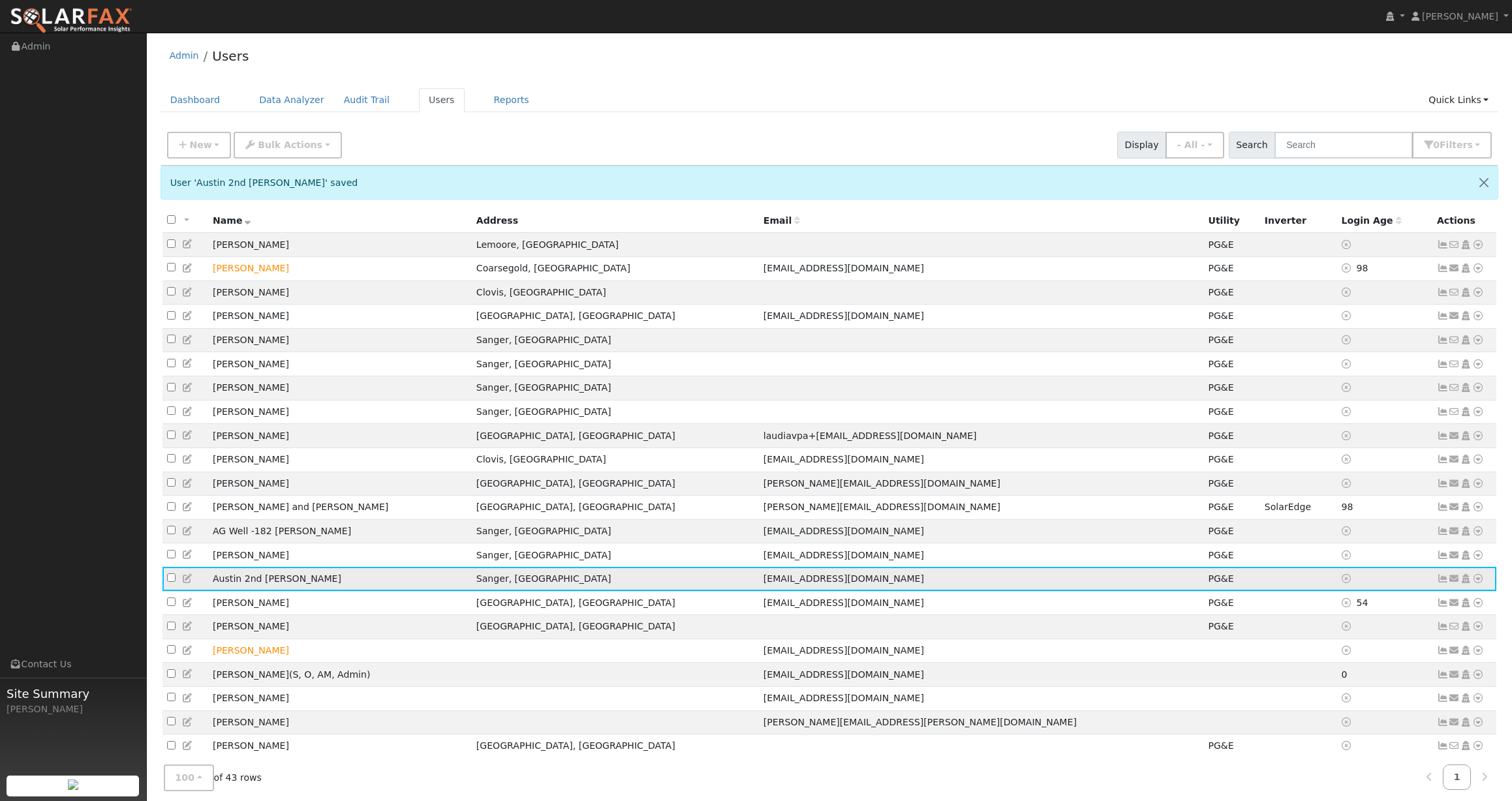
click at [1479, 583] on icon at bounding box center [1478, 579] width 12 height 9
click at [1369, 715] on link "Utility" at bounding box center [1342, 706] width 91 height 18
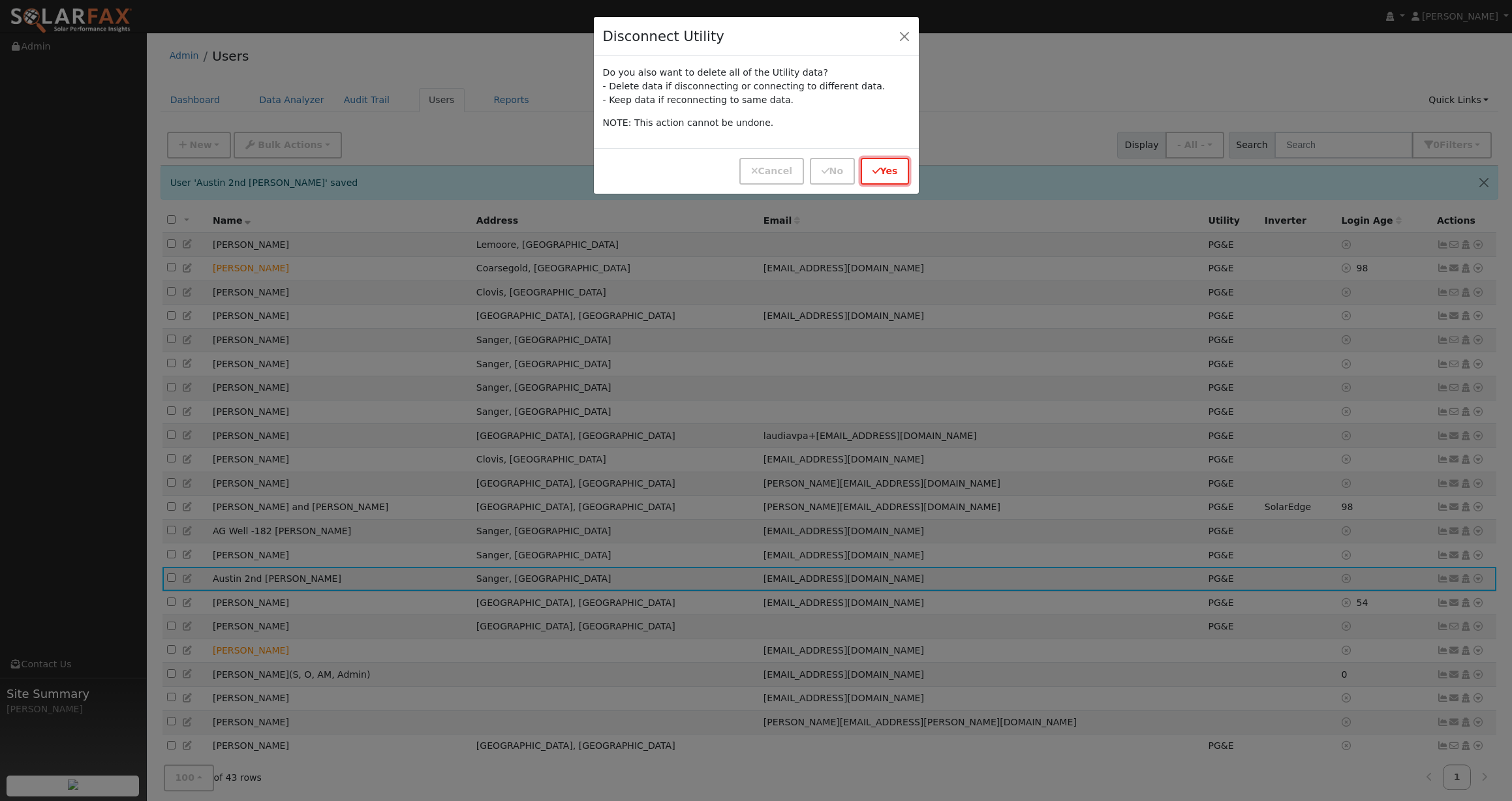
click at [878, 169] on icon "button" at bounding box center [876, 171] width 8 height 9
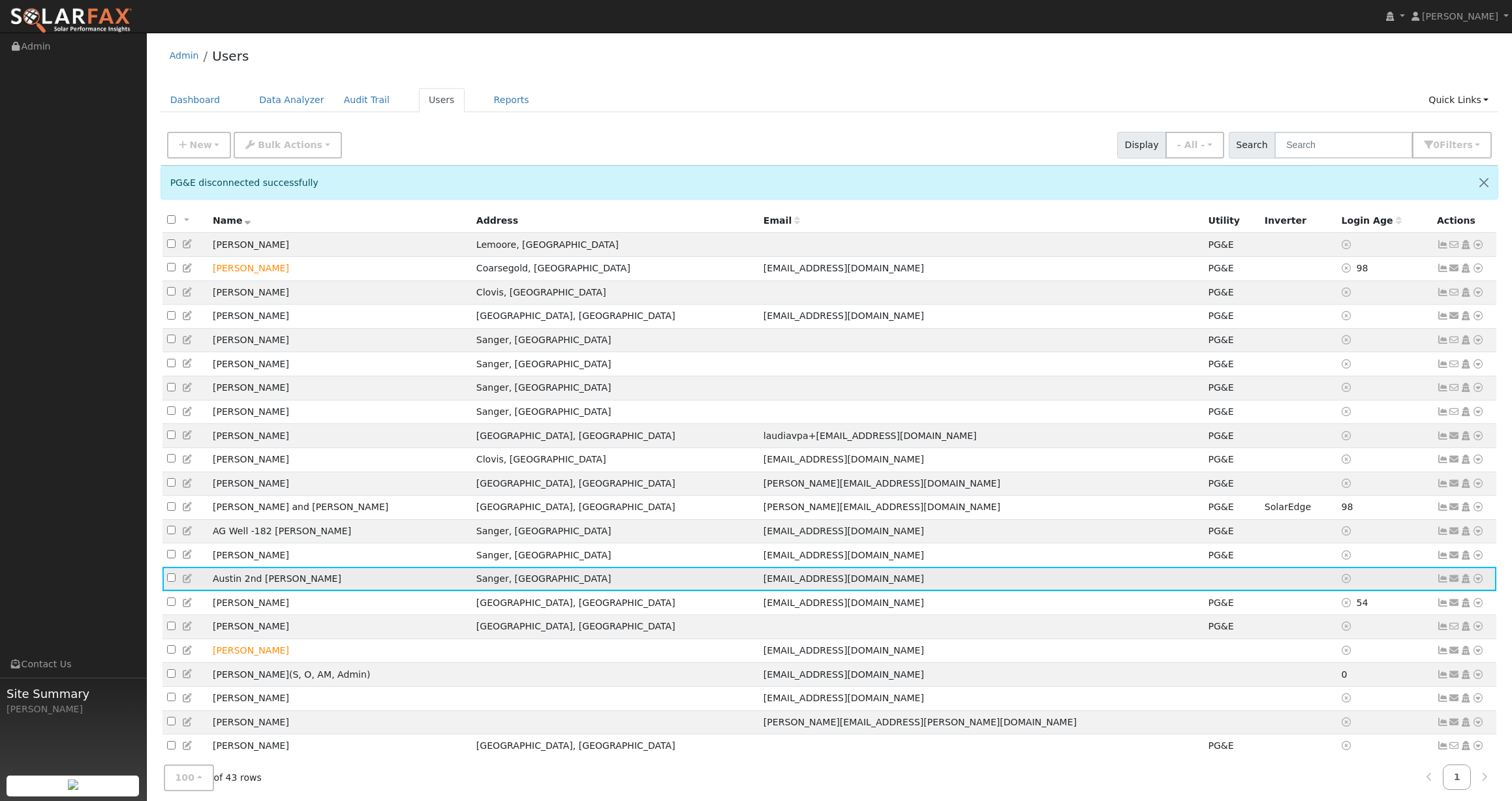
click at [1480, 583] on icon at bounding box center [1478, 579] width 12 height 9
click at [1350, 687] on link "Utility" at bounding box center [1342, 678] width 91 height 18
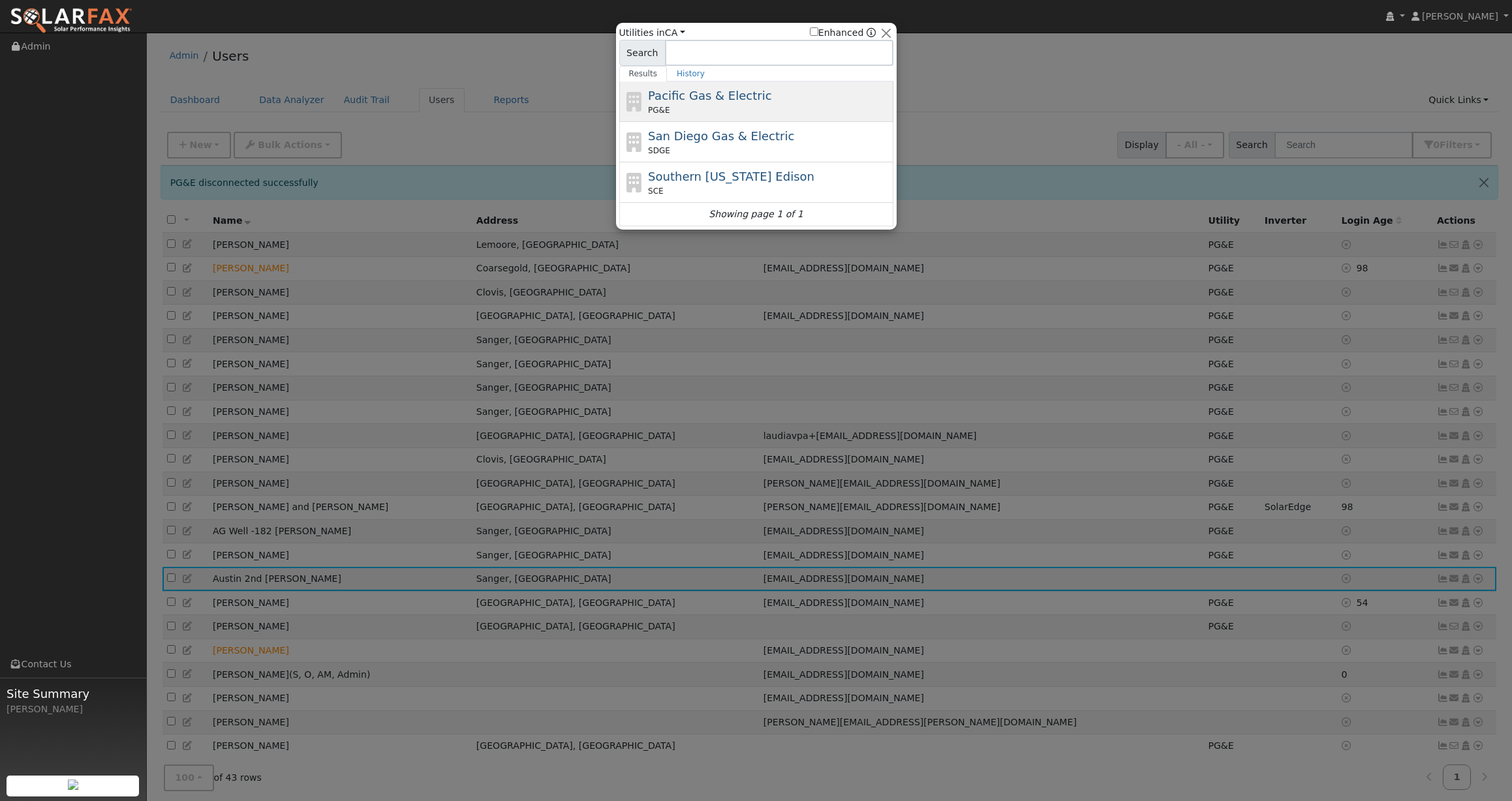
click at [733, 97] on span "Pacific Gas & Electric" at bounding box center [709, 95] width 123 height 14
